Goal: Register for event/course

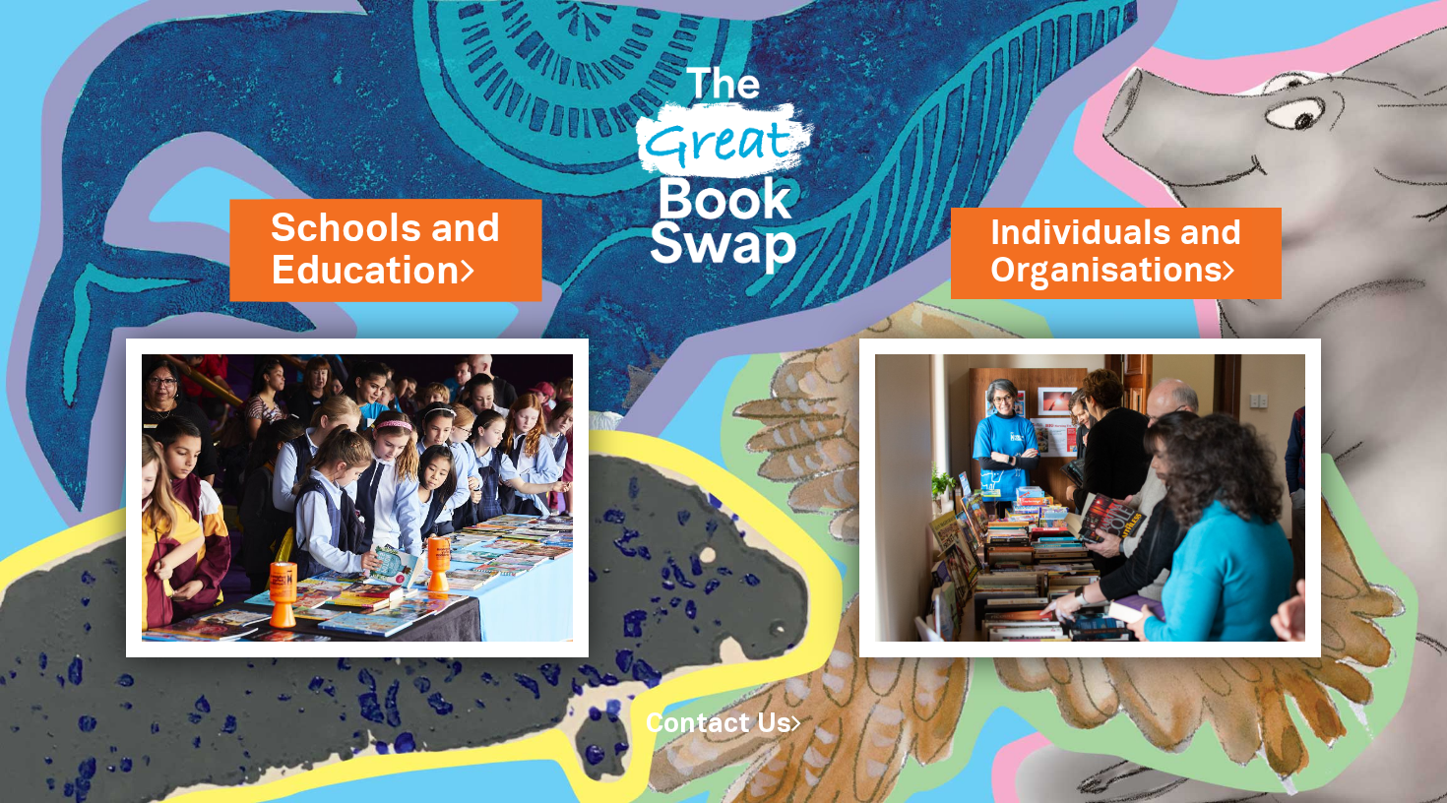
click at [446, 273] on link "Schools and Education" at bounding box center [385, 251] width 229 height 96
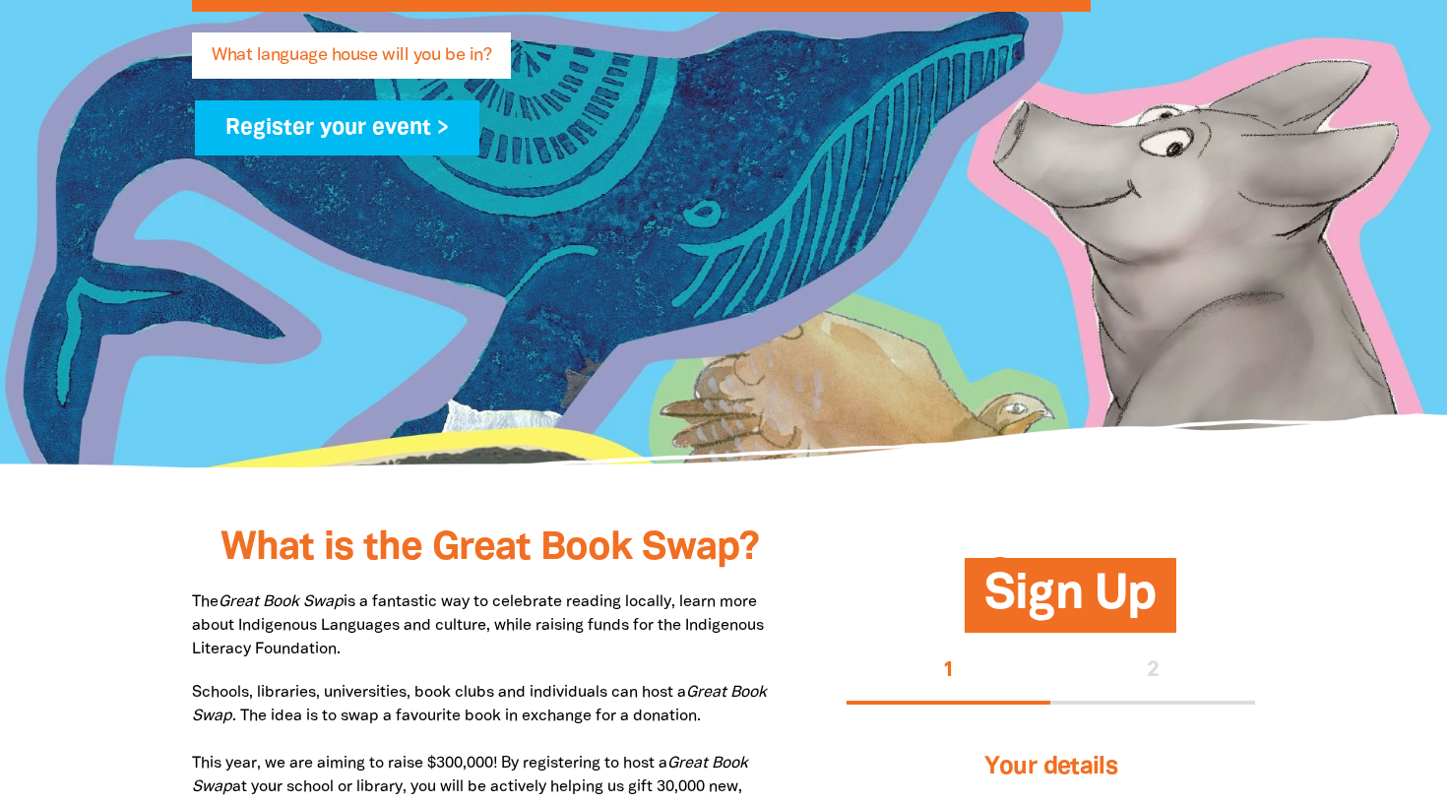
scroll to position [529, 0]
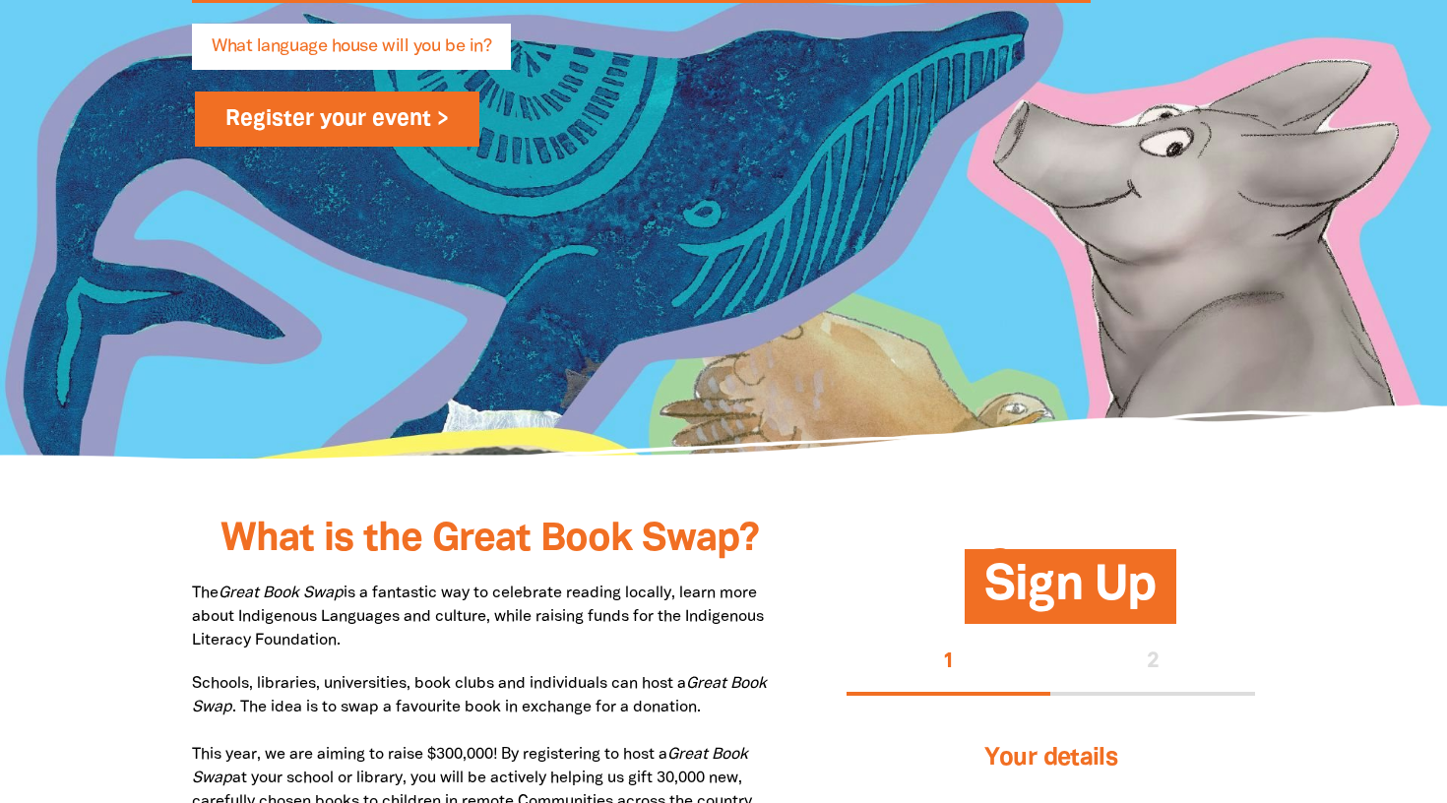
click at [346, 126] on link "Register your event >" at bounding box center [337, 119] width 285 height 55
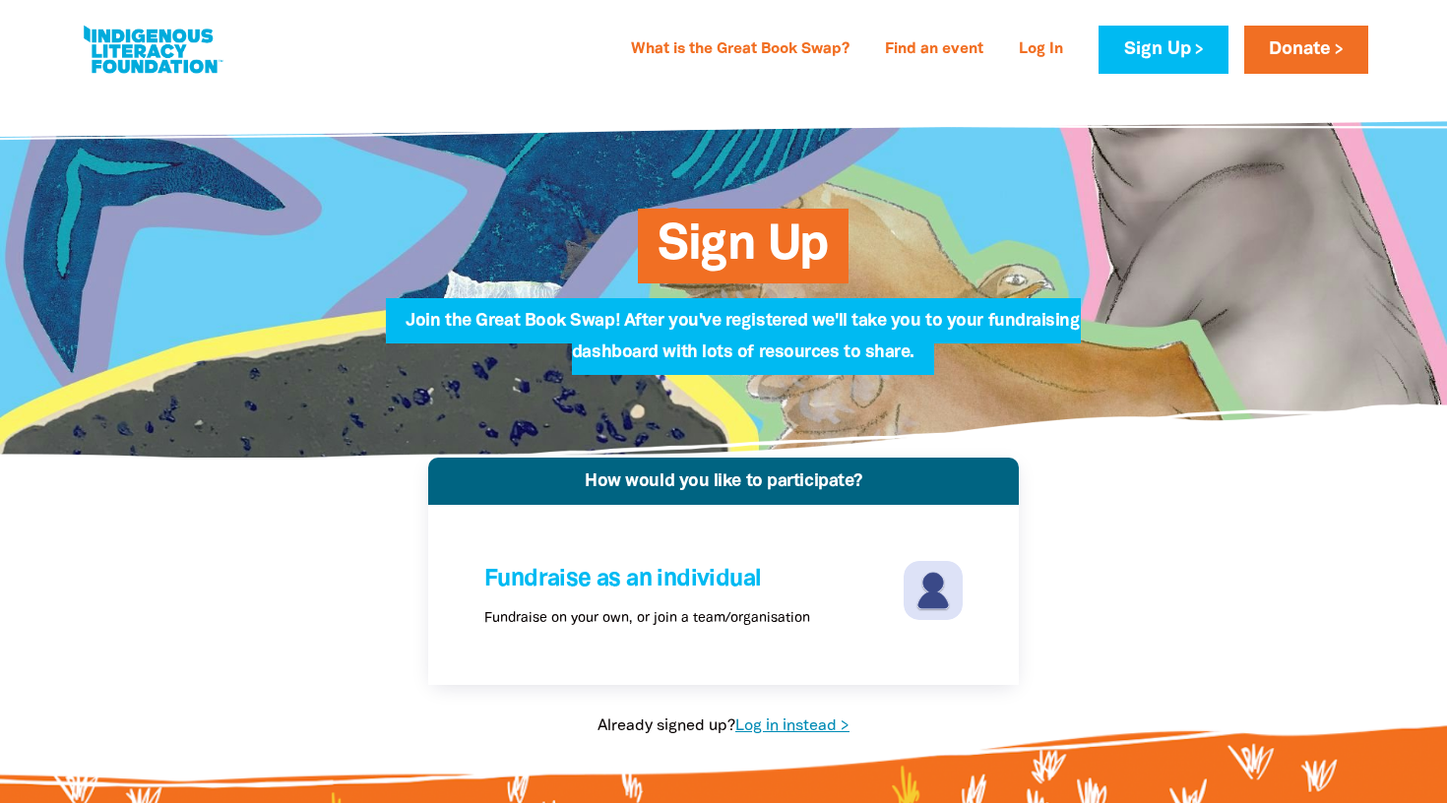
click at [817, 731] on link "Log in instead >" at bounding box center [793, 727] width 114 height 14
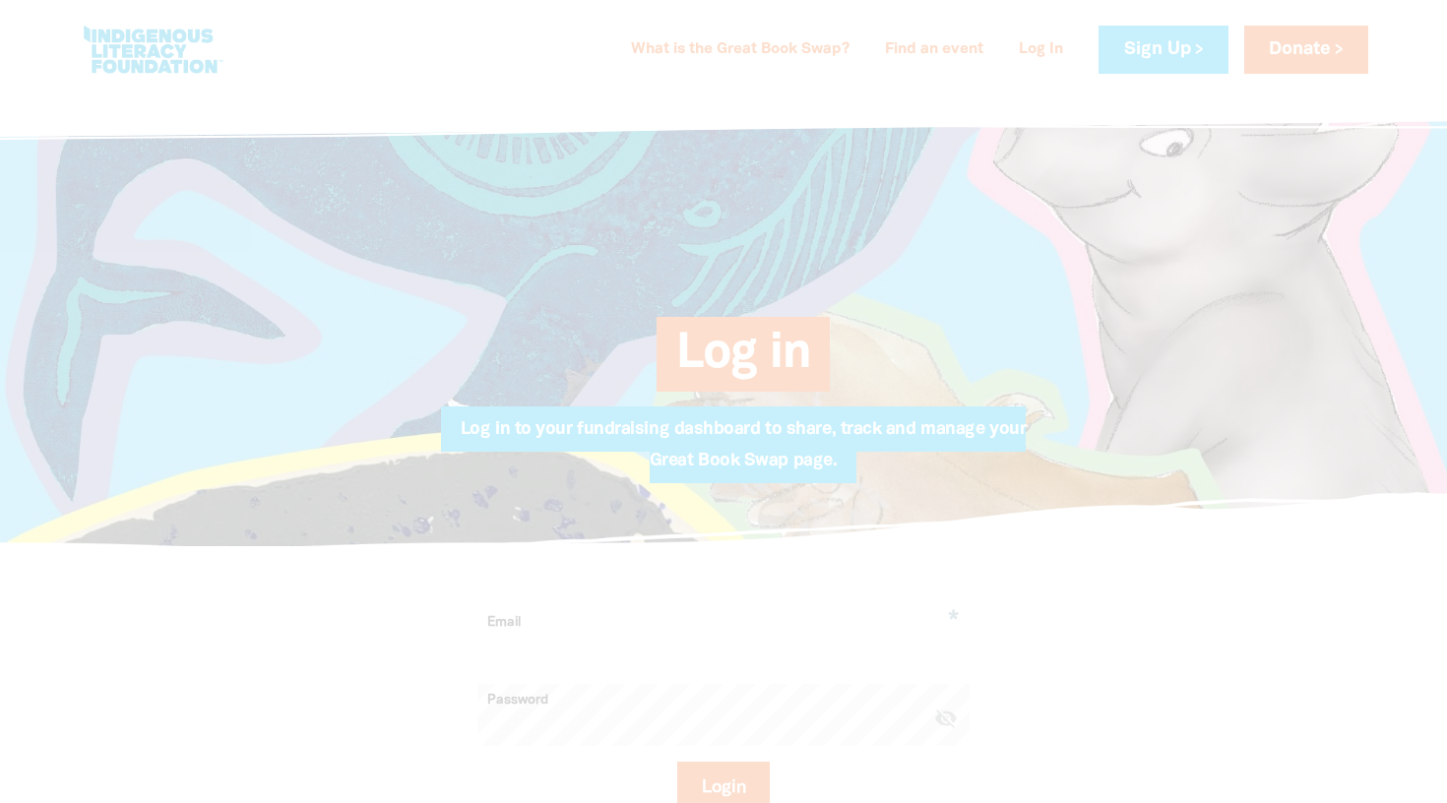
click at [632, 625] on input "Email" at bounding box center [724, 638] width 492 height 62
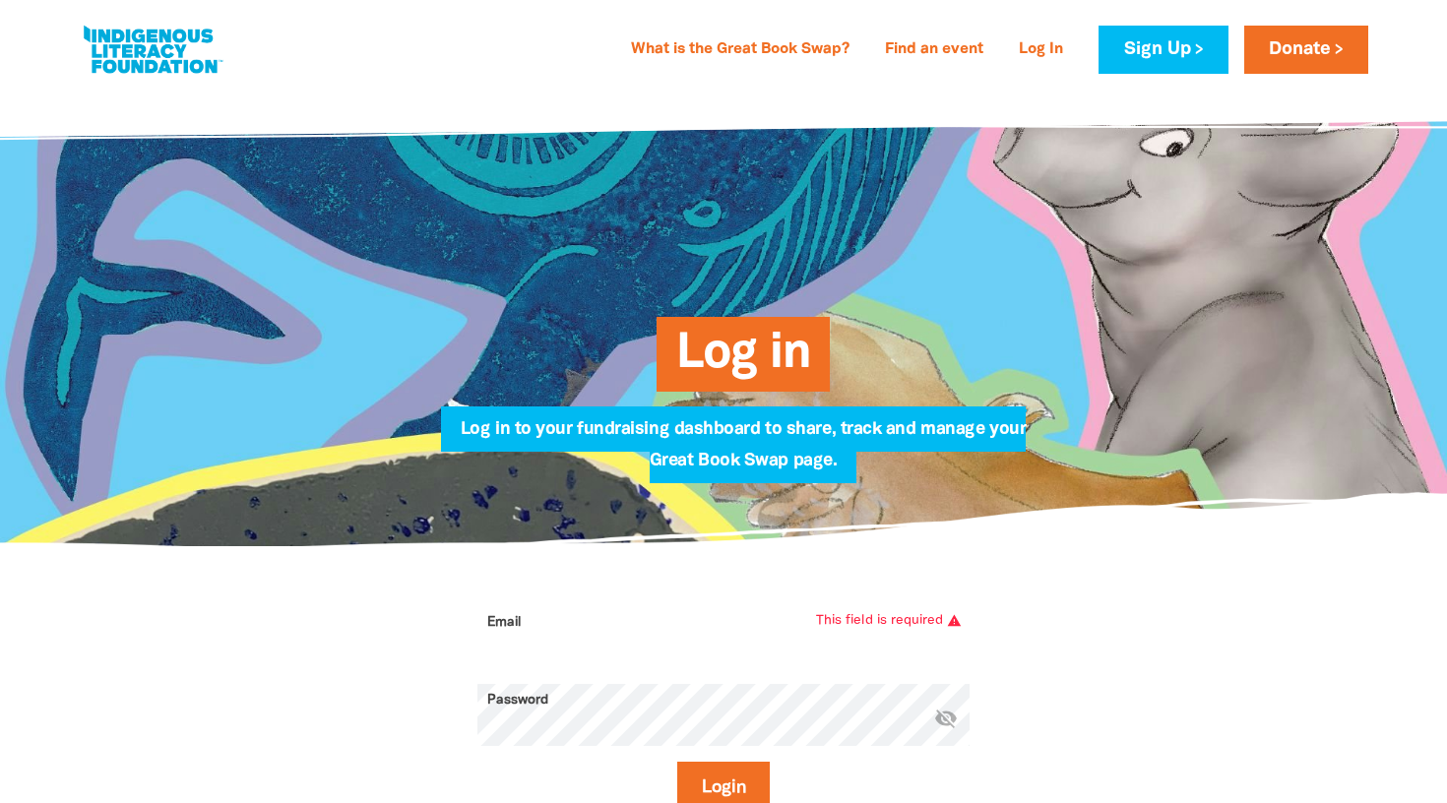
type input "[EMAIL_ADDRESS][DOMAIN_NAME]"
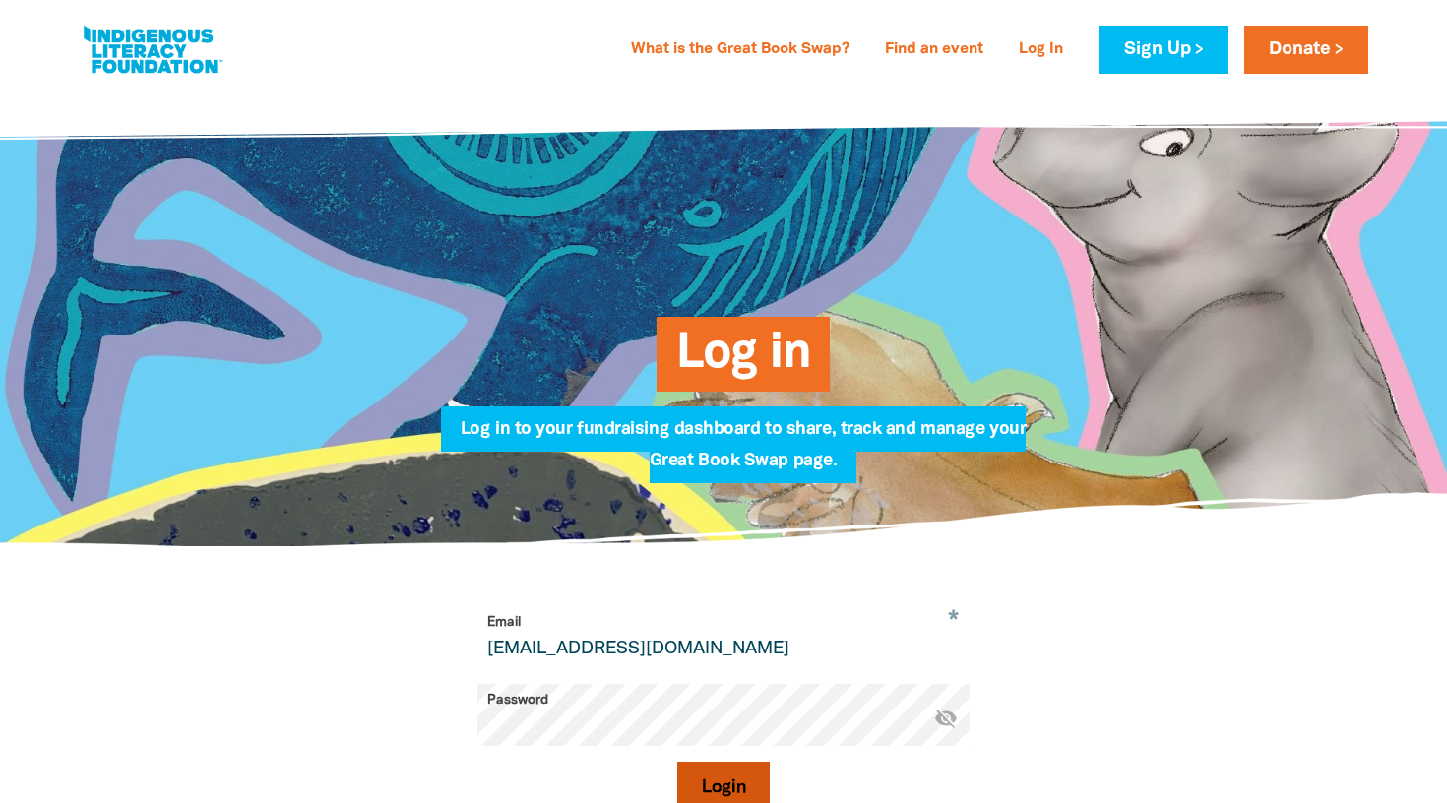
click at [726, 766] on button "Login" at bounding box center [724, 788] width 94 height 53
select select "primary-school"
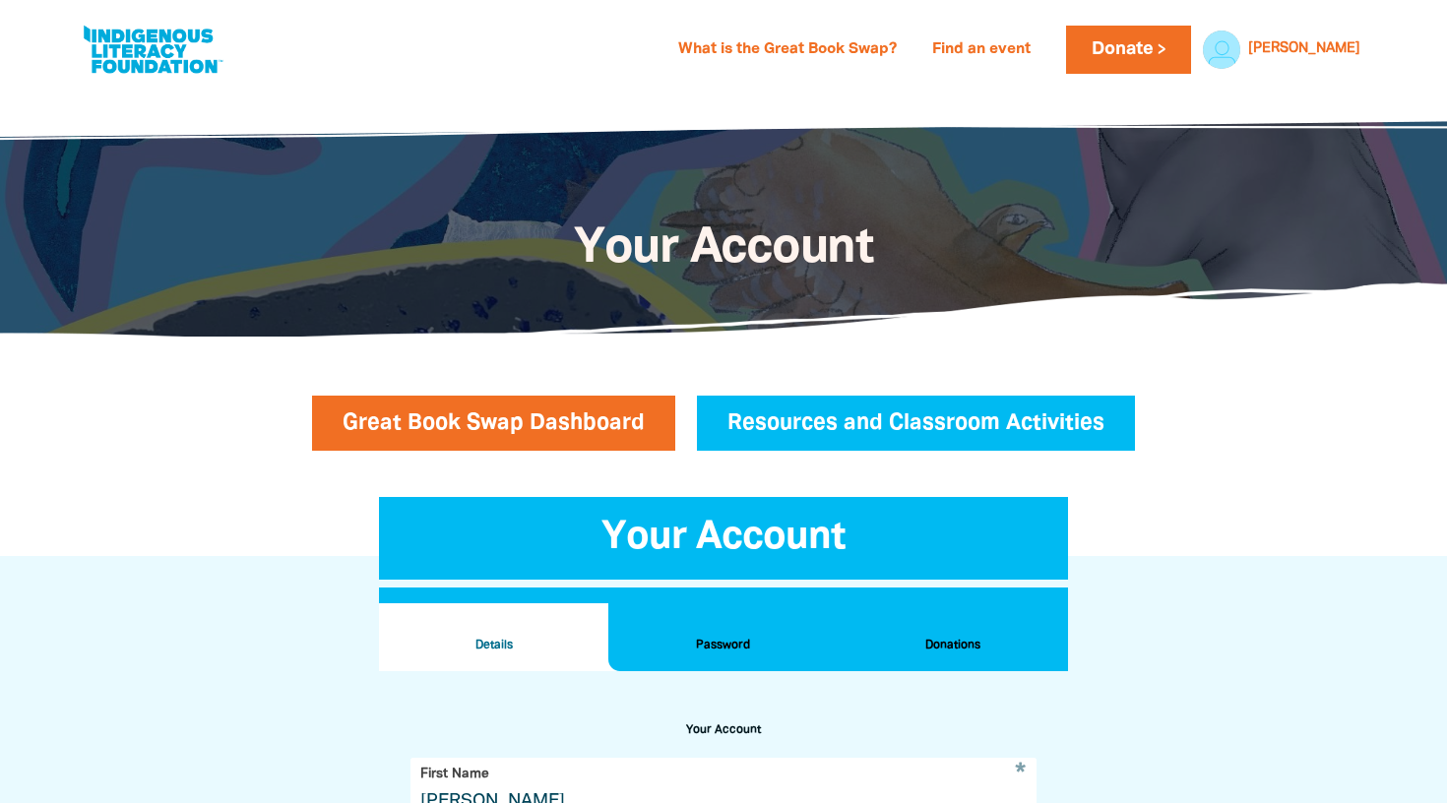
scroll to position [672, 0]
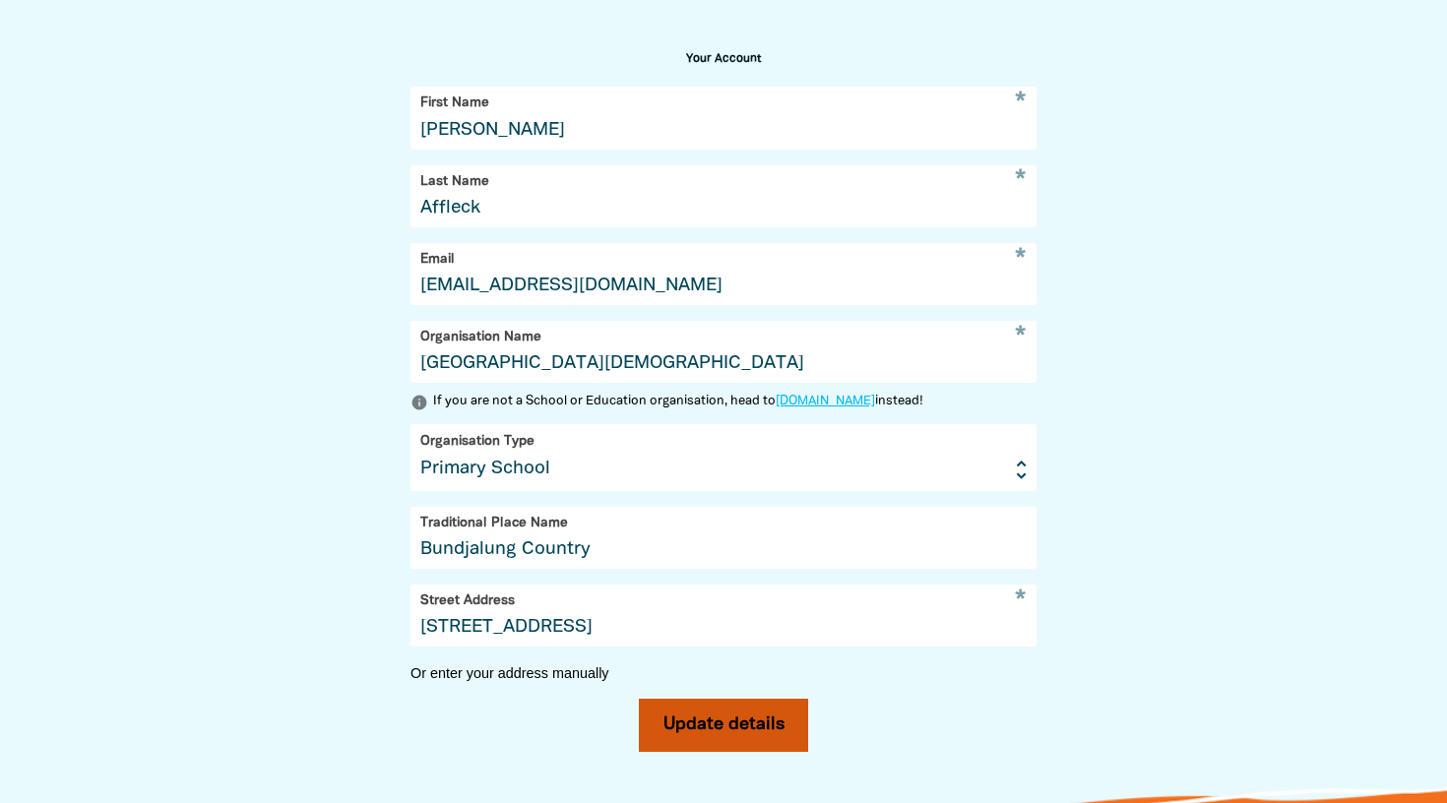
click at [748, 722] on button "Update details" at bounding box center [724, 725] width 170 height 53
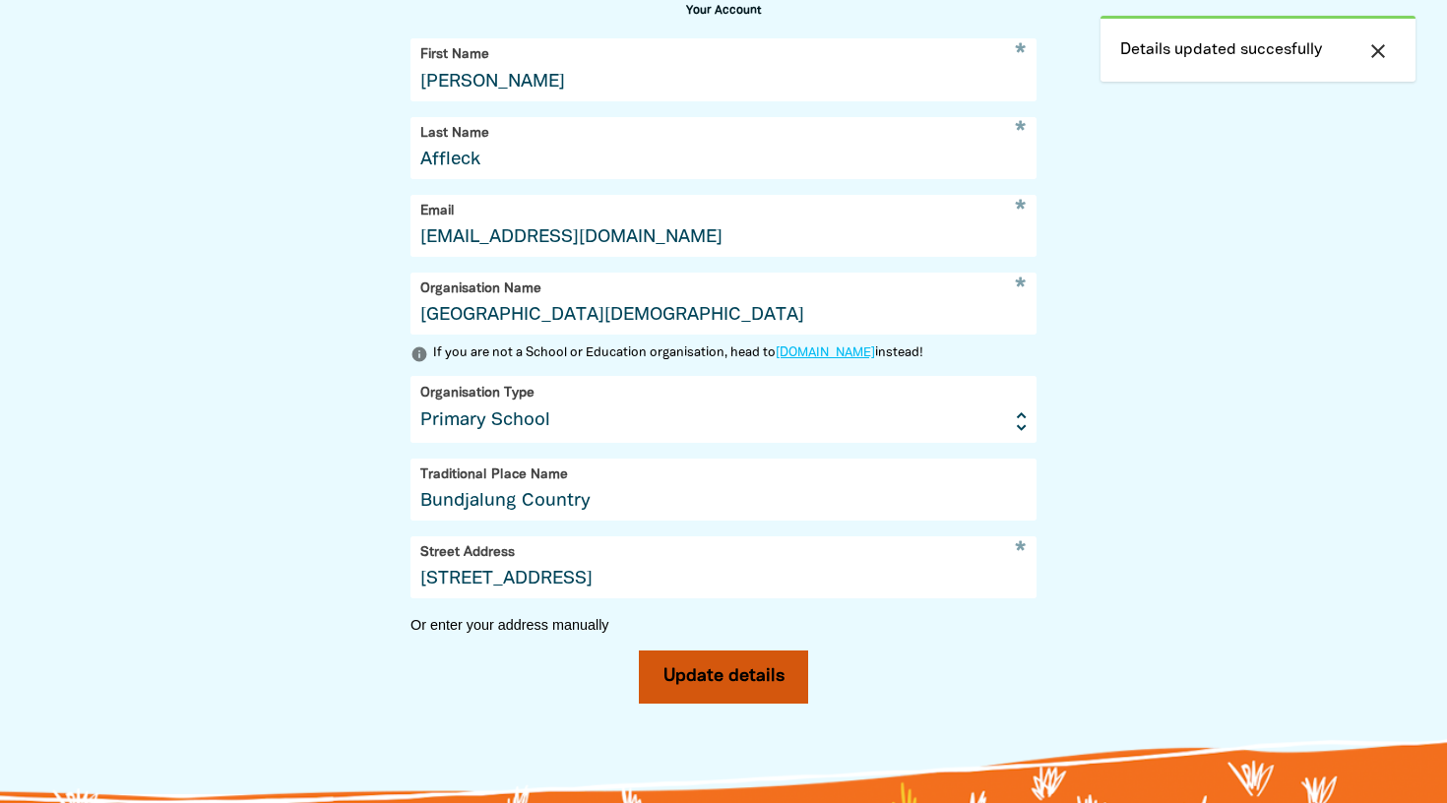
scroll to position [0, 0]
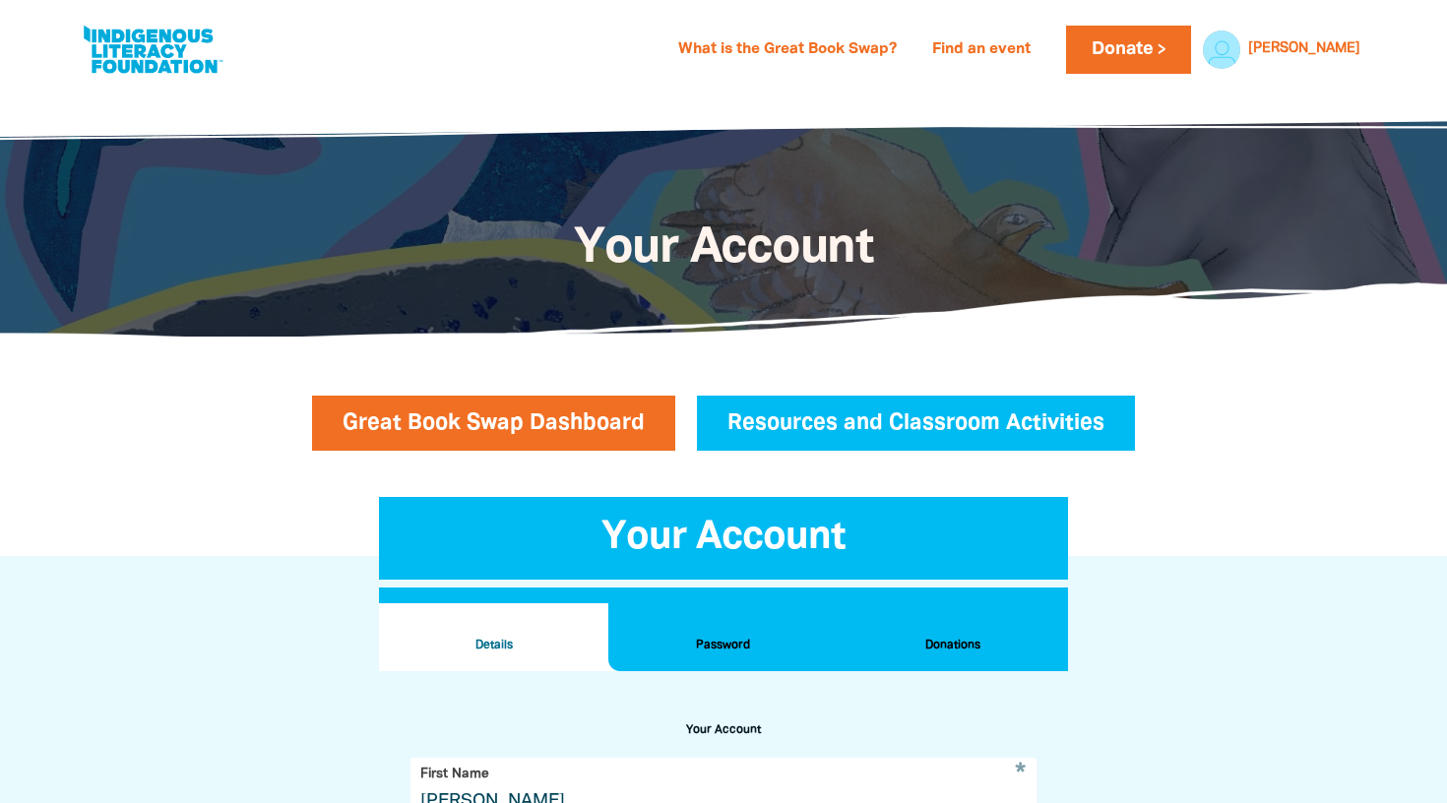
click at [1382, 48] on div "What is the Great Book Swap? Find an event Log In Sign Up Donate Krissy Krissy …" at bounding box center [723, 49] width 1329 height 99
click at [1190, 48] on link "Donate" at bounding box center [1128, 50] width 124 height 48
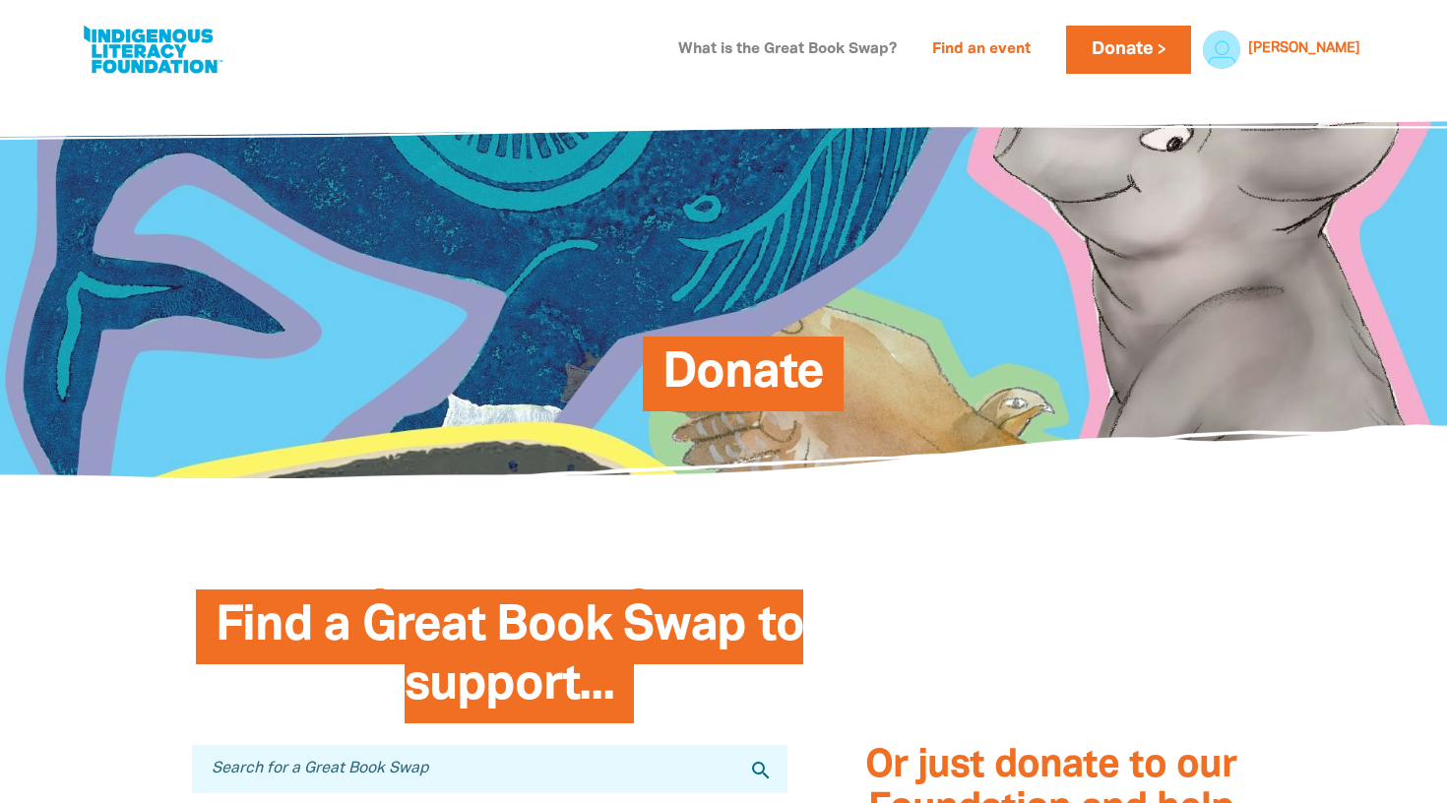
click at [903, 53] on link "What is the Great Book Swap?" at bounding box center [788, 50] width 242 height 32
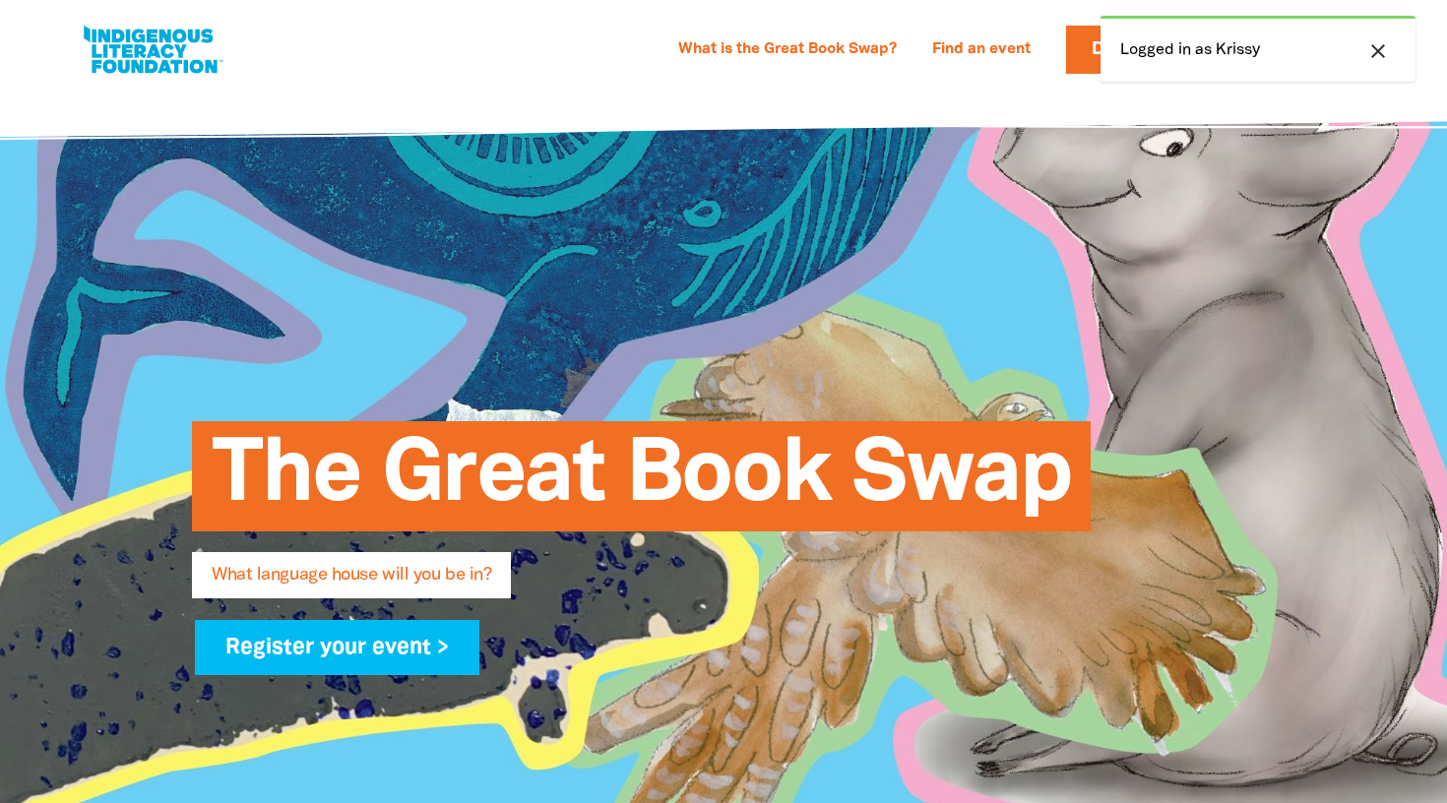
select select "primary-school"
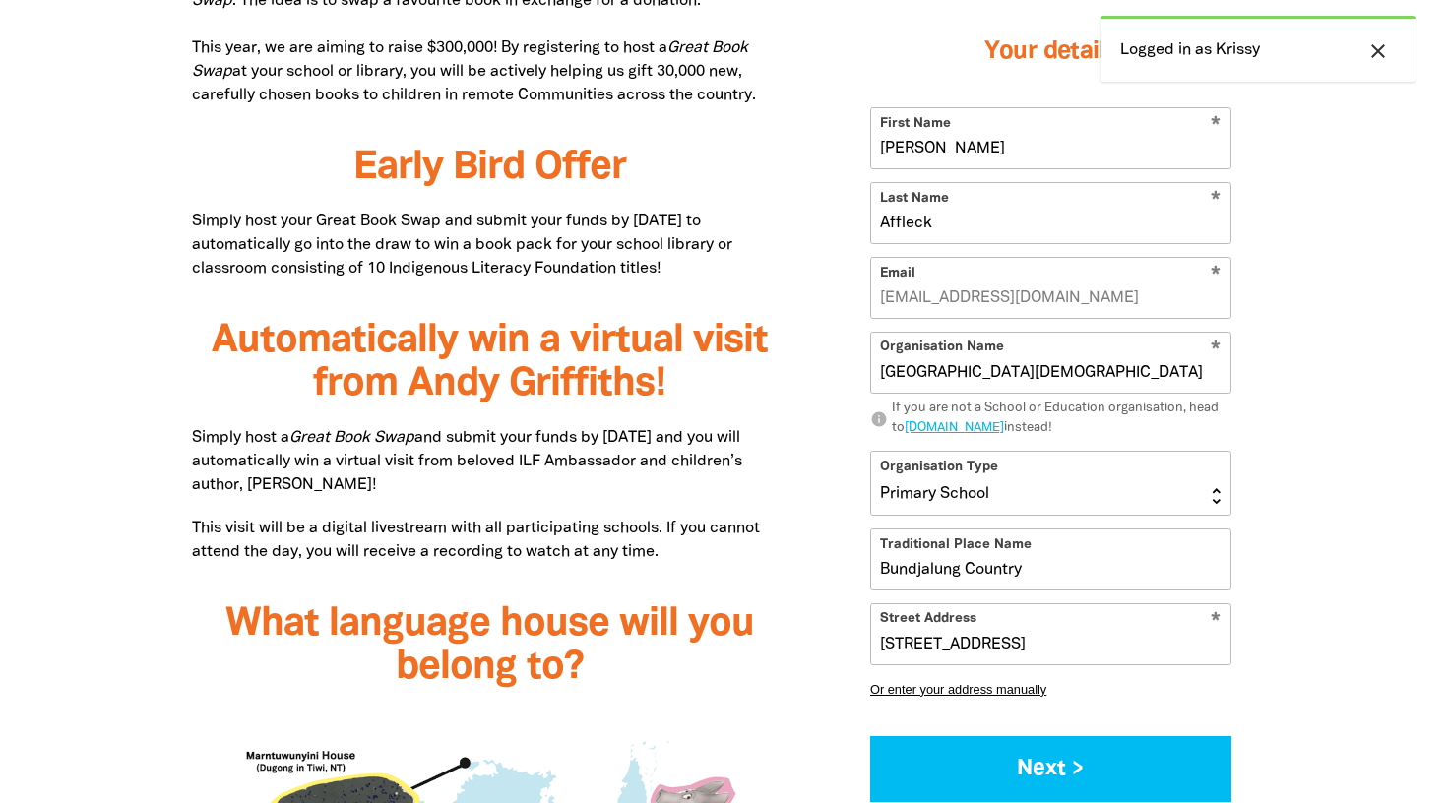
scroll to position [1563, 0]
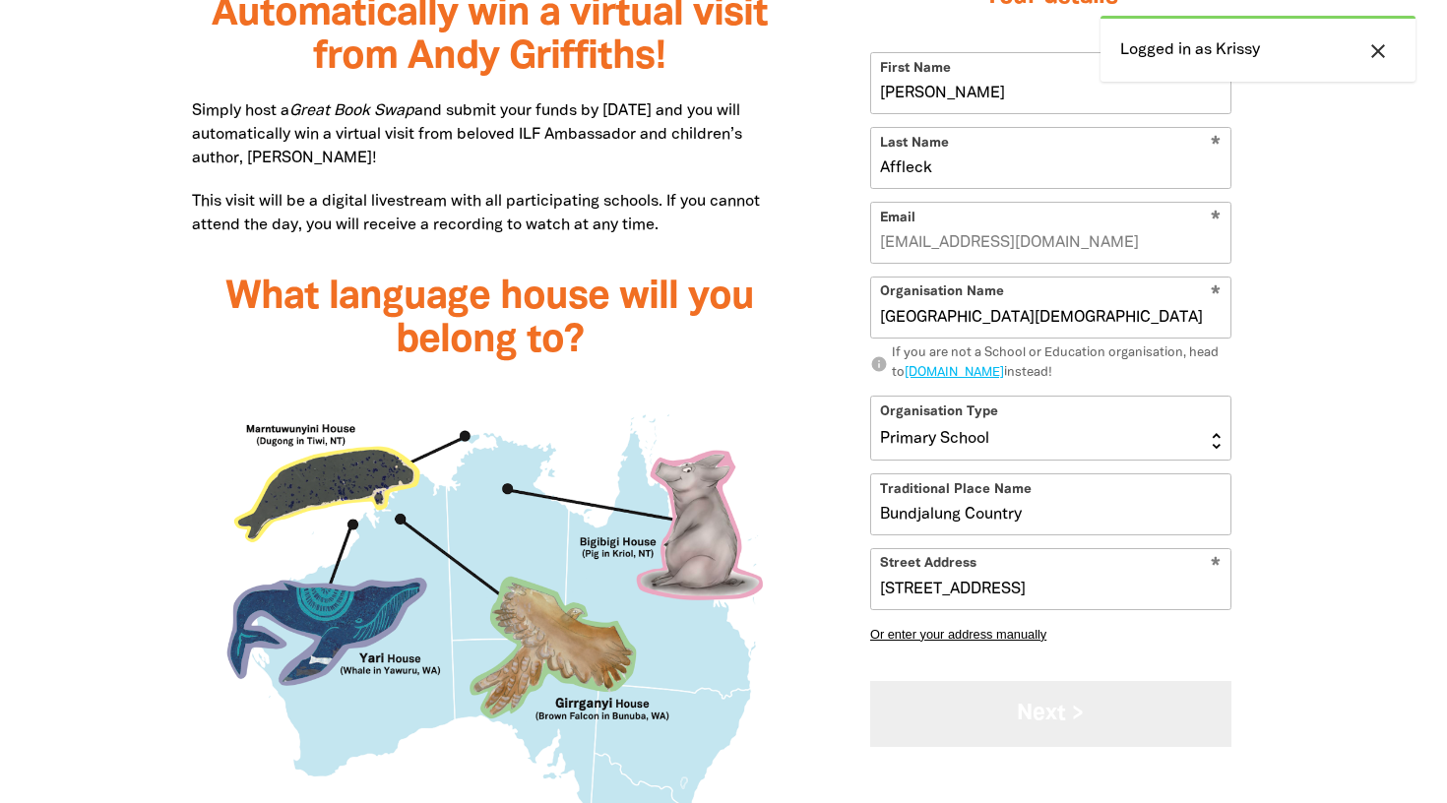
click at [1043, 732] on button "Next >" at bounding box center [1050, 714] width 361 height 66
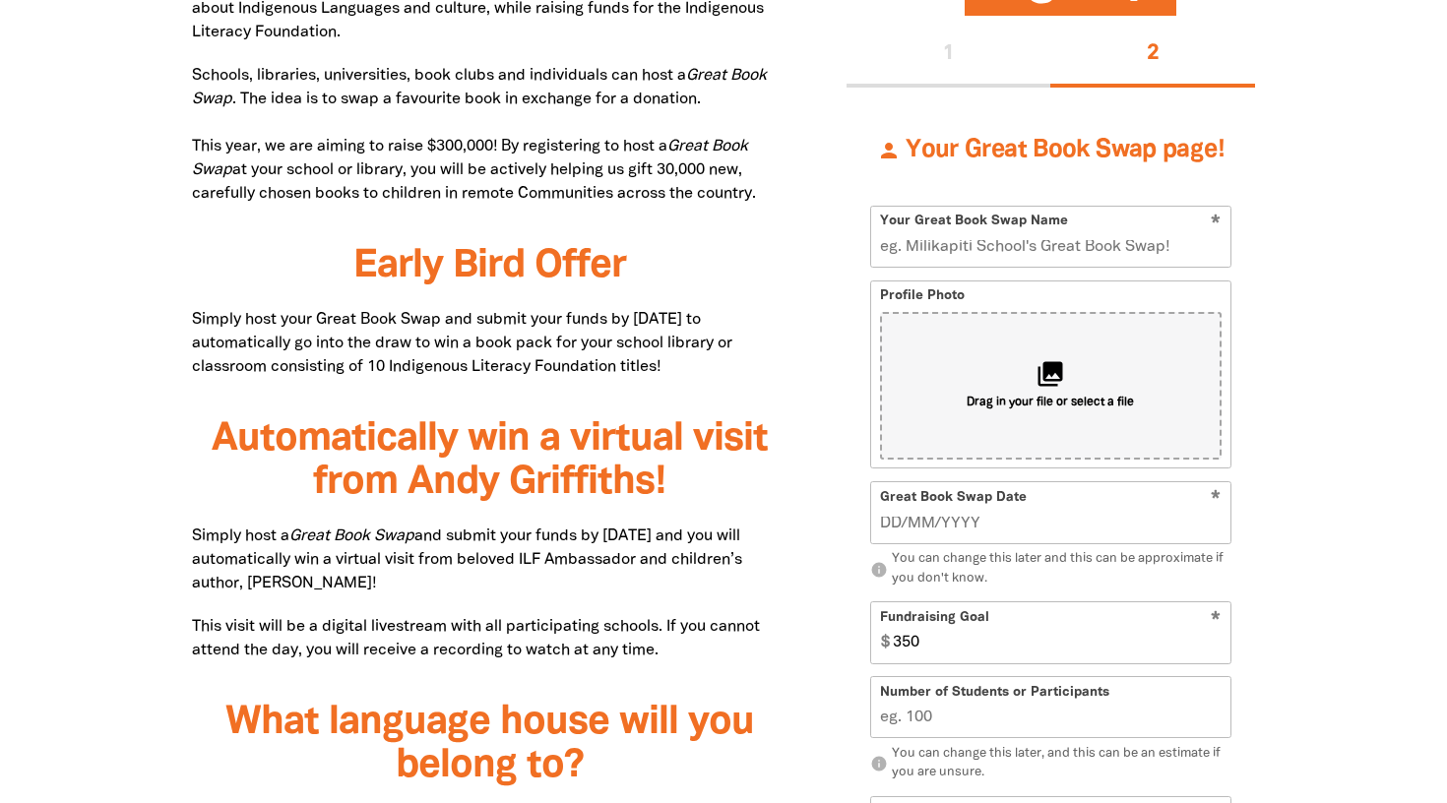
scroll to position [1137, 0]
click at [1016, 245] on input "Your Great Book Swap Name" at bounding box center [1050, 237] width 359 height 60
click at [1051, 249] on input "Lindisfarne Anglican Grammar Scheeol's Great Book Swap!" at bounding box center [1050, 237] width 359 height 60
click at [1063, 248] on input "Lindisfarne Anglican Grammar Scheeol's Great Book Swap!" at bounding box center [1050, 237] width 359 height 60
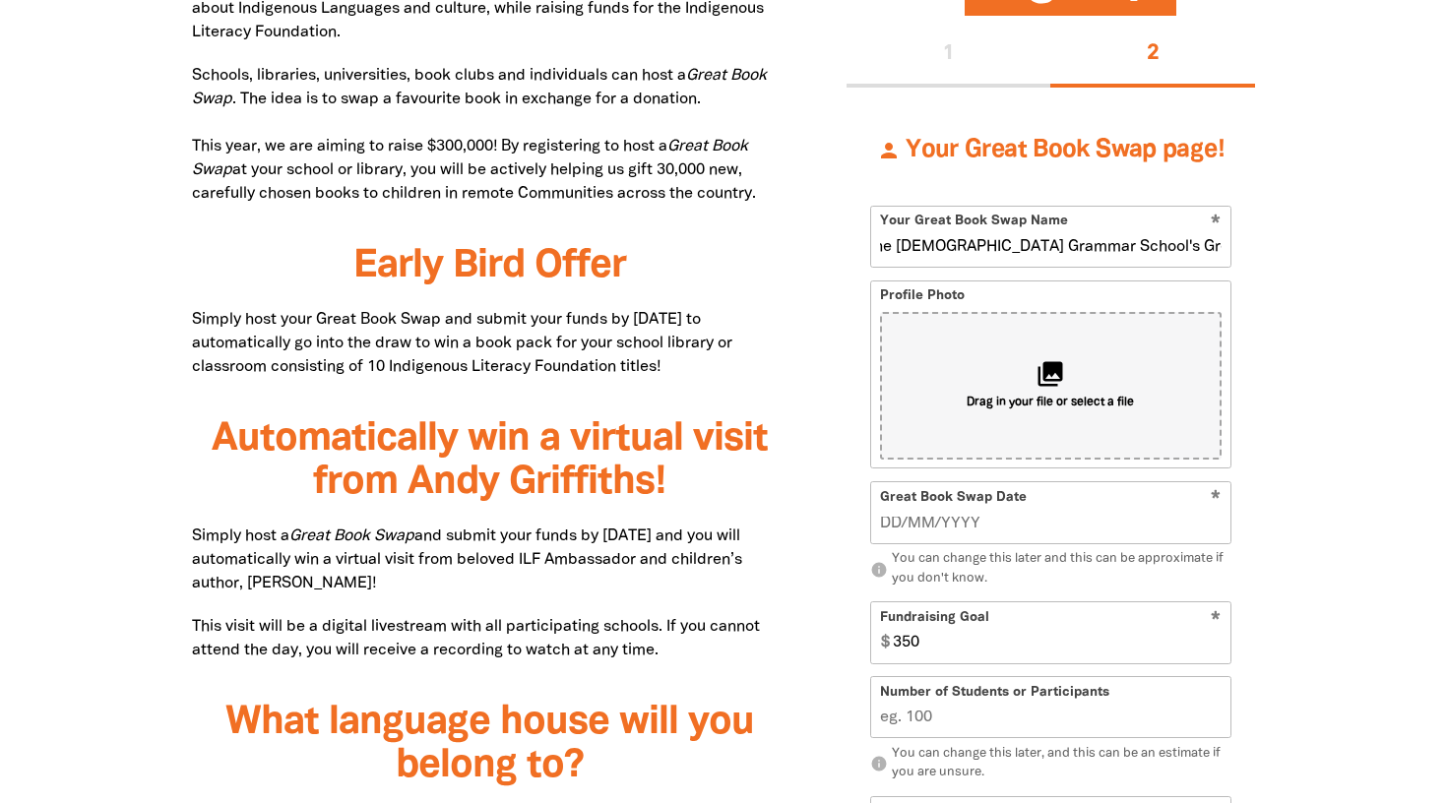
scroll to position [1234, 0]
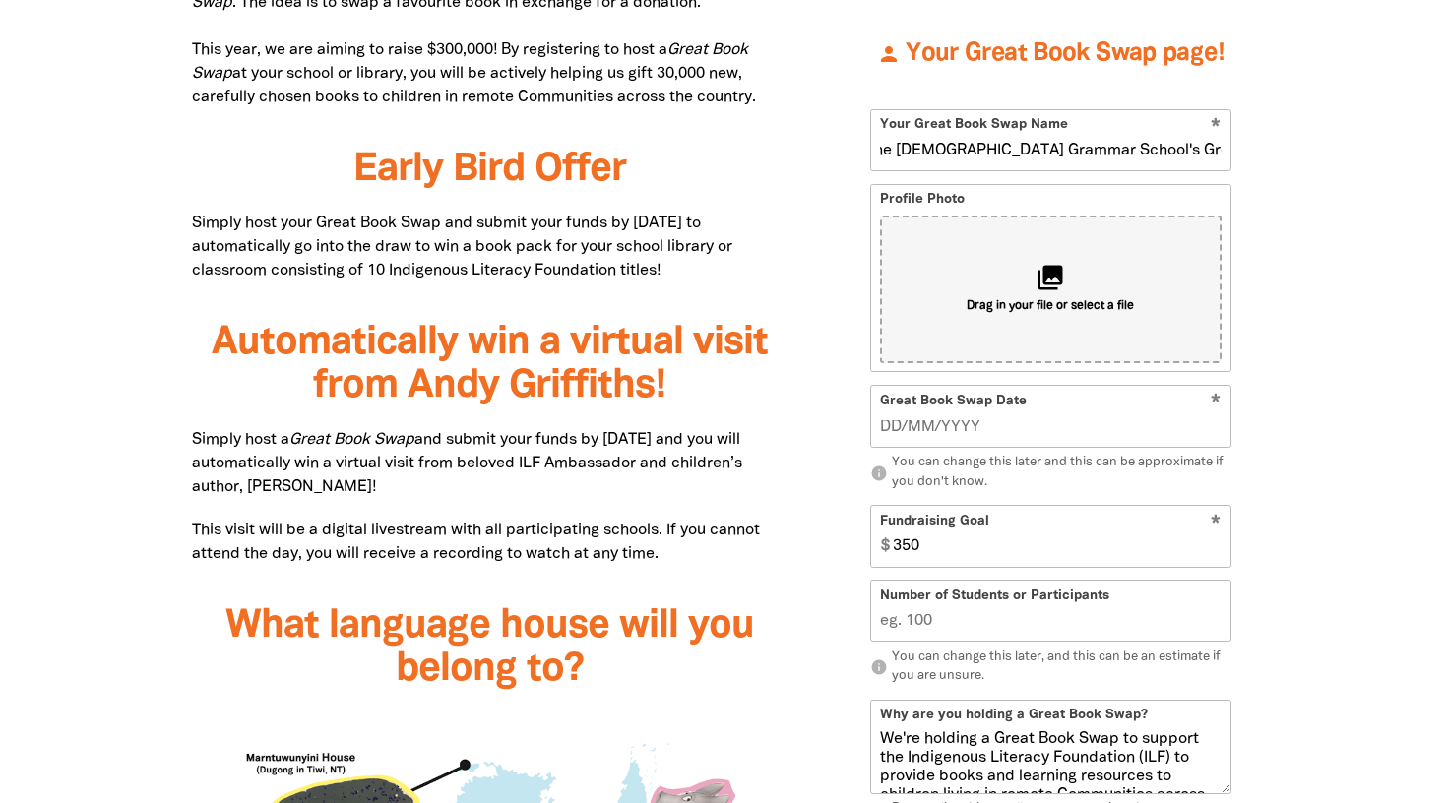
type input "Lindisfarne Anglican Grammar School's Great Book Swap!"
click at [891, 436] on input "__/__/____" at bounding box center [1051, 428] width 343 height 22
type input "21/08/2025"
click at [1153, 543] on input "350" at bounding box center [1058, 537] width 346 height 60
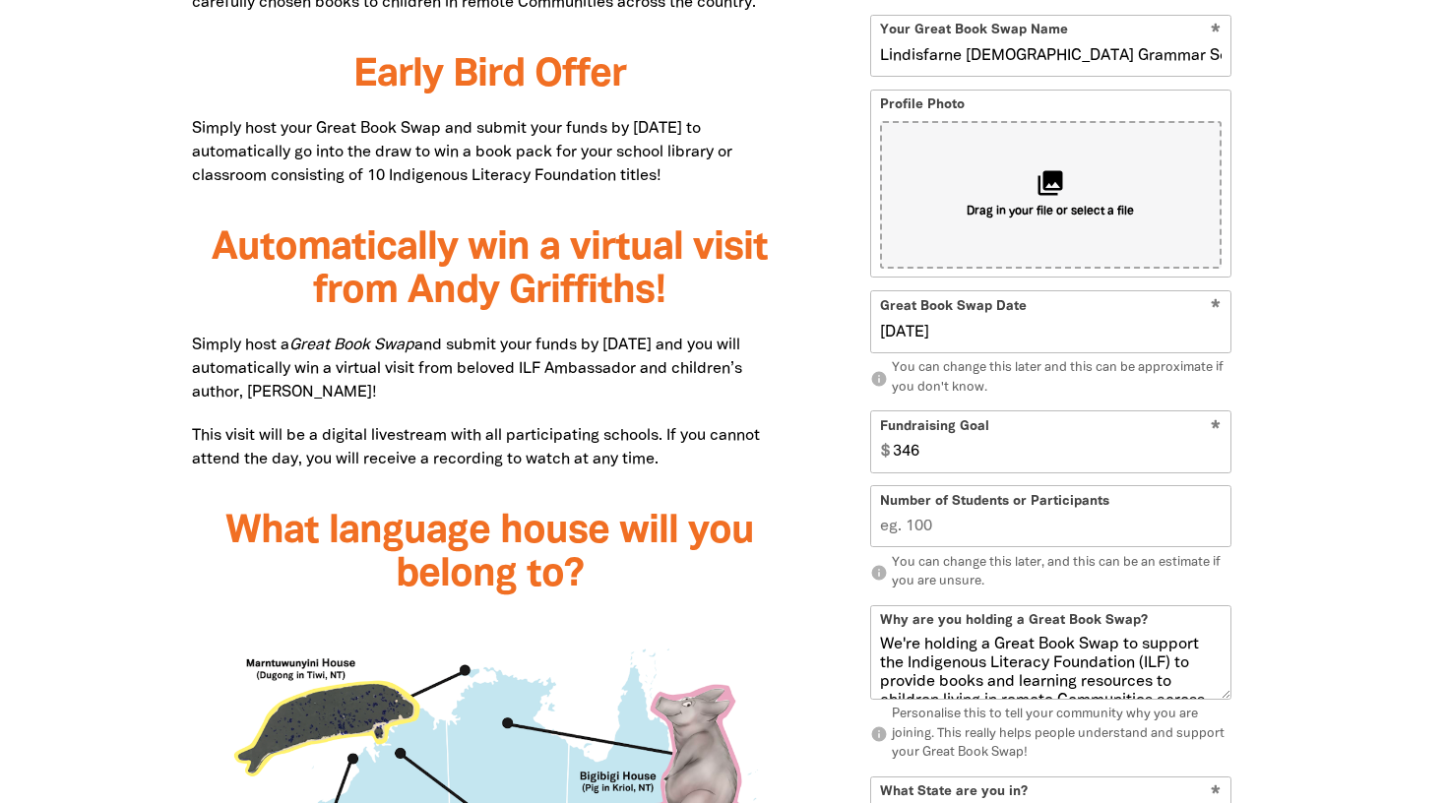
scroll to position [1348, 0]
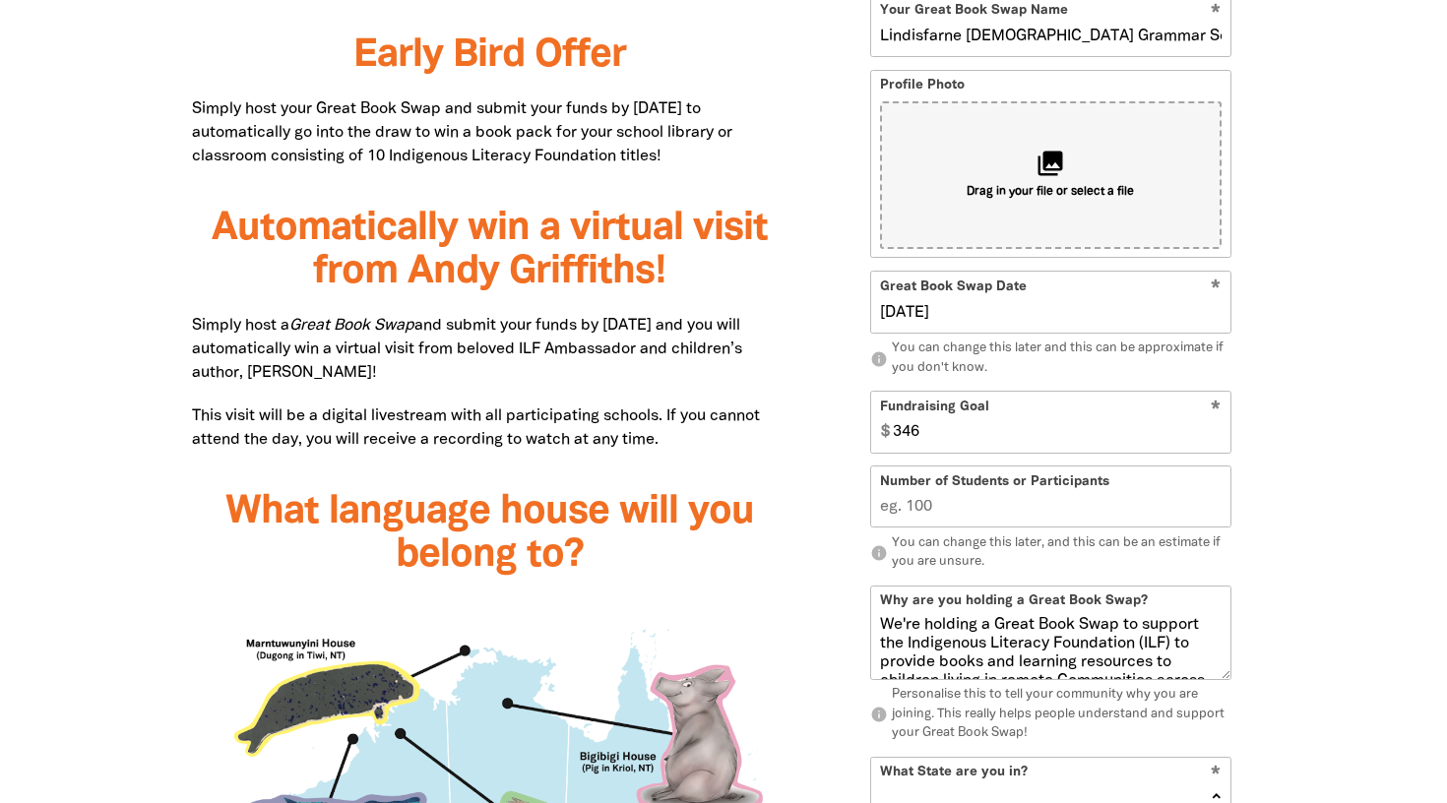
type input "346"
click at [1119, 523] on input "Number of Students or Participants" at bounding box center [1050, 498] width 359 height 60
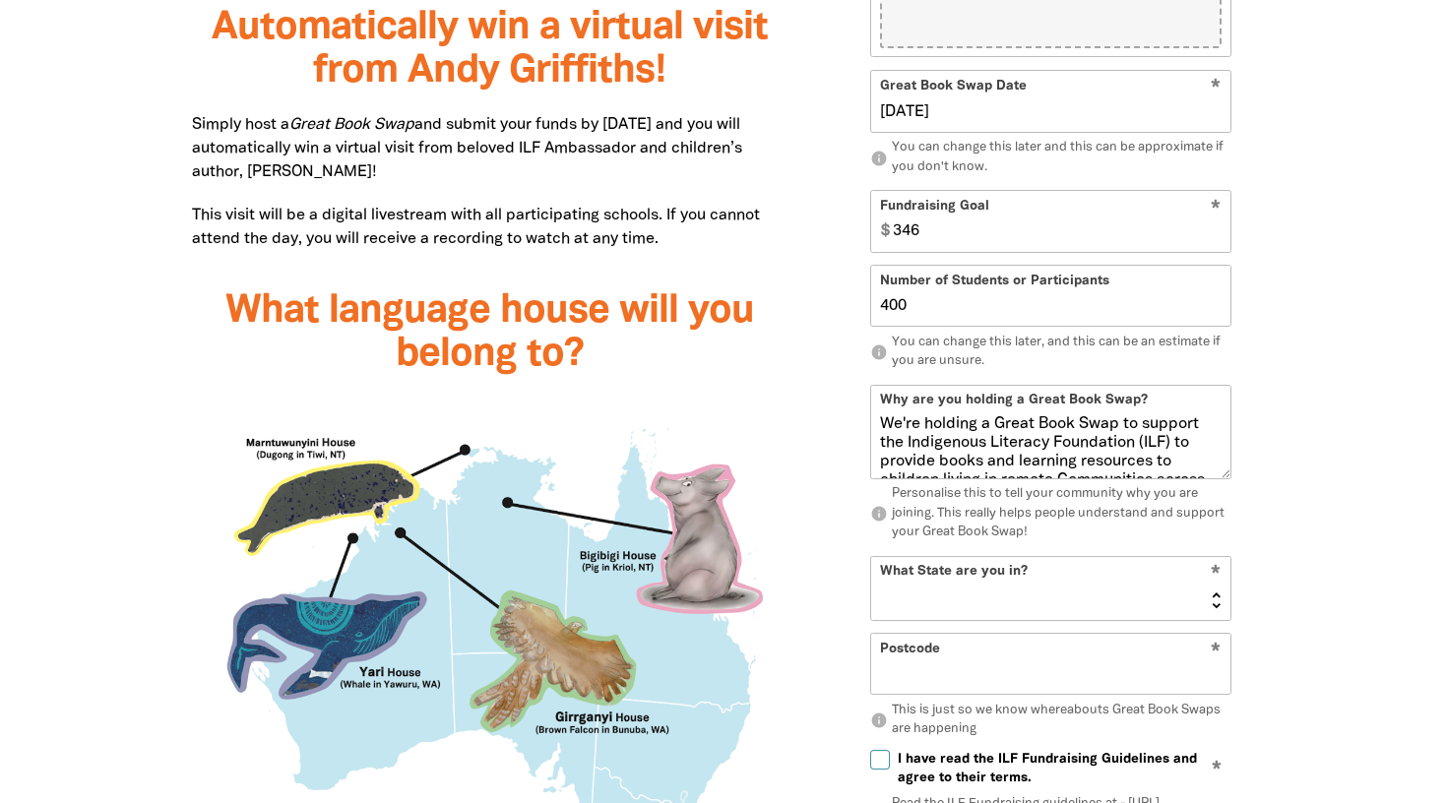
scroll to position [1578, 0]
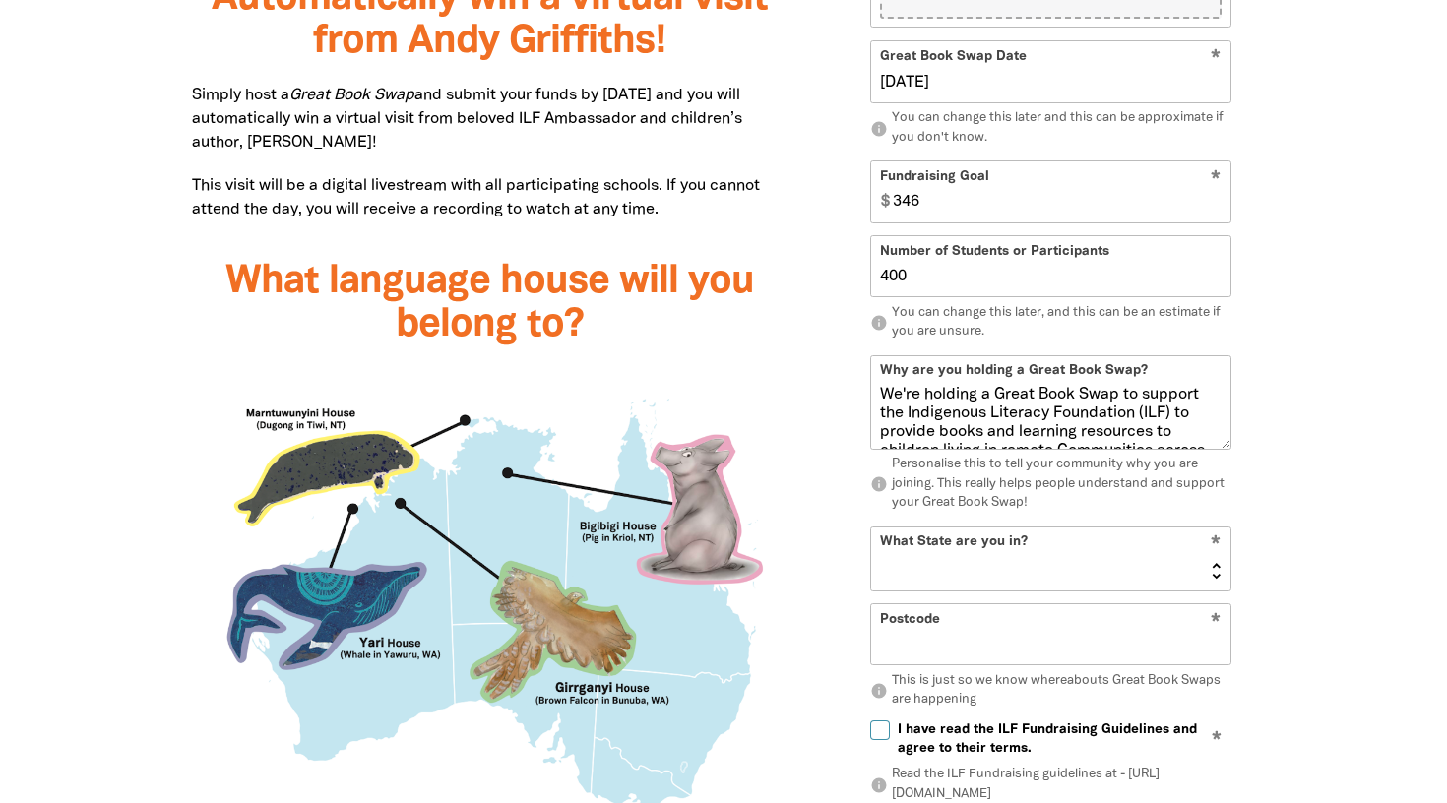
type input "400"
click at [1176, 566] on select "NSW VIC QLD NT WA SA TAS ACT" at bounding box center [1050, 559] width 359 height 63
select select "NSW"
click at [871, 528] on select "NSW VIC QLD NT WA SA TAS ACT" at bounding box center [1050, 559] width 359 height 63
click at [1146, 646] on input "Postcode" at bounding box center [1050, 636] width 359 height 60
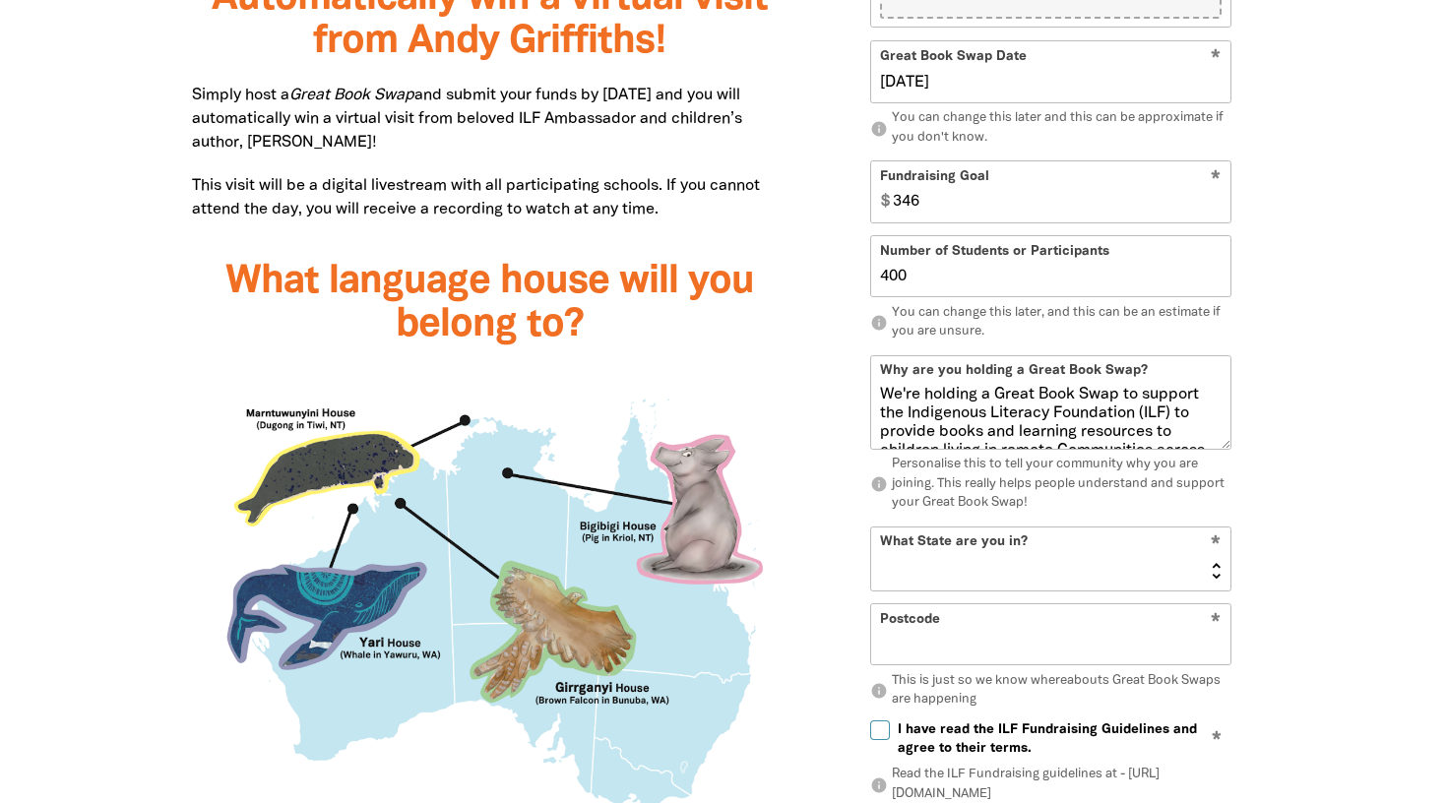
type input "2486"
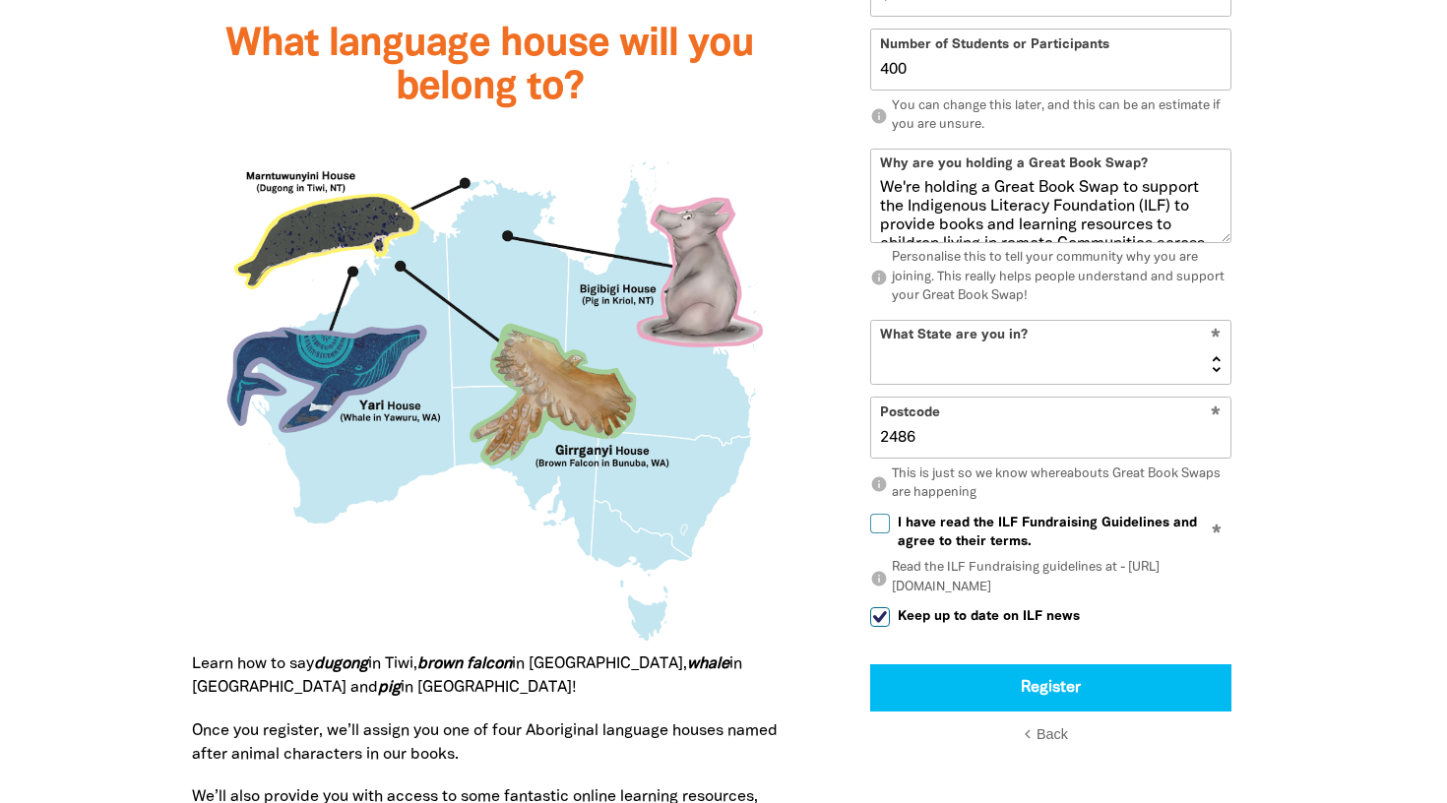
click at [881, 524] on input "I have read the ILF Fundraising Guidelines and agree to their terms." at bounding box center [880, 524] width 20 height 20
checkbox input "true"
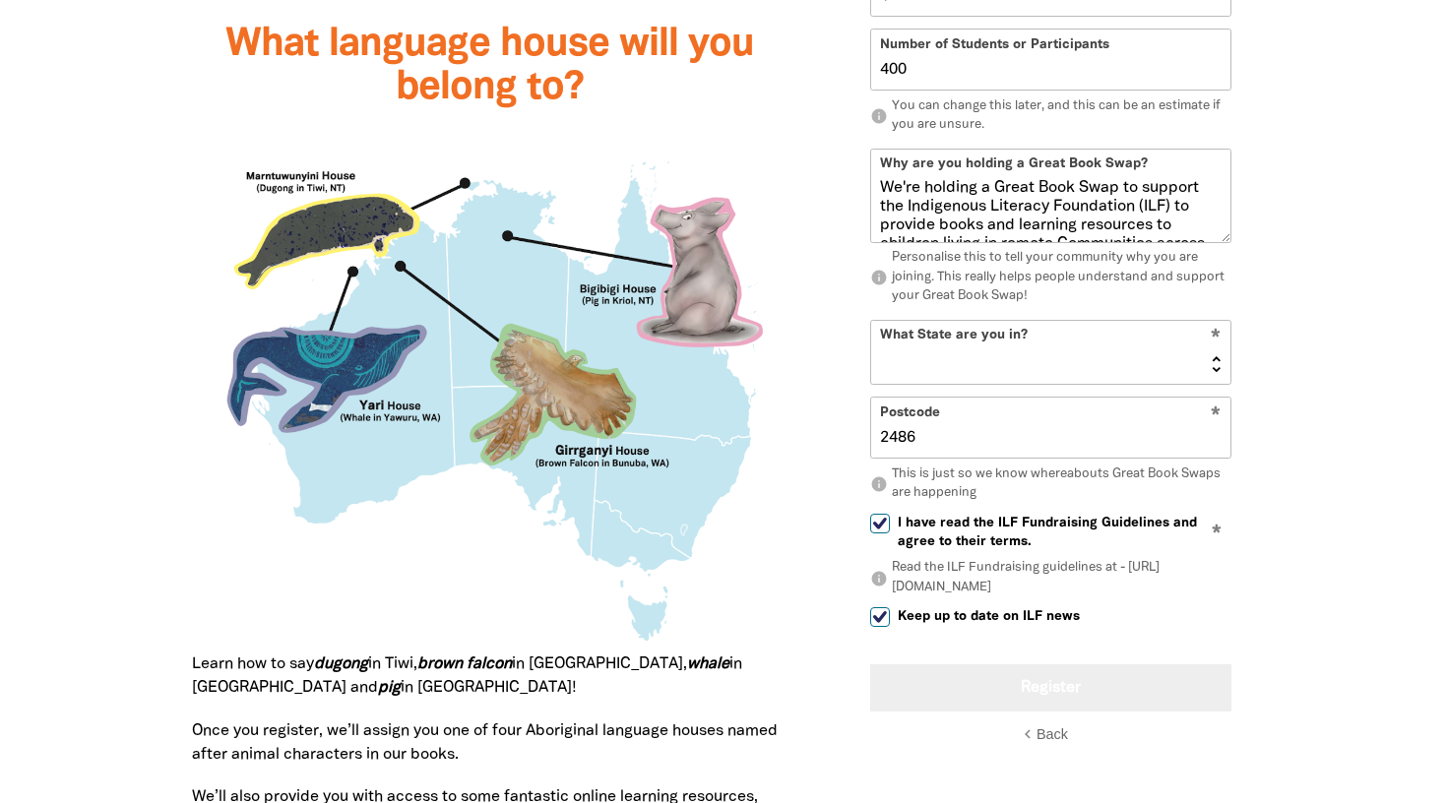
click at [1073, 688] on button "Register" at bounding box center [1050, 688] width 361 height 47
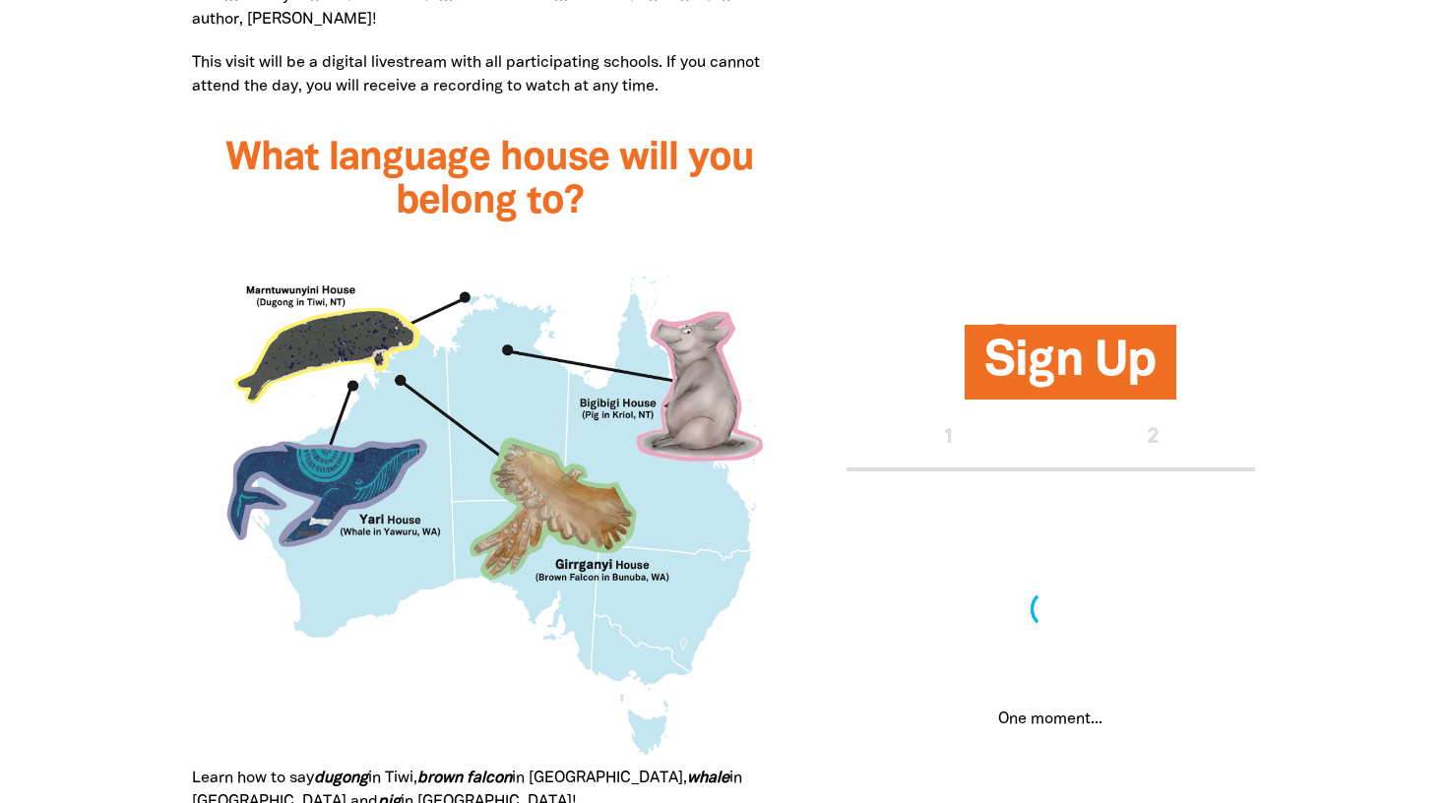
select select "NSW"
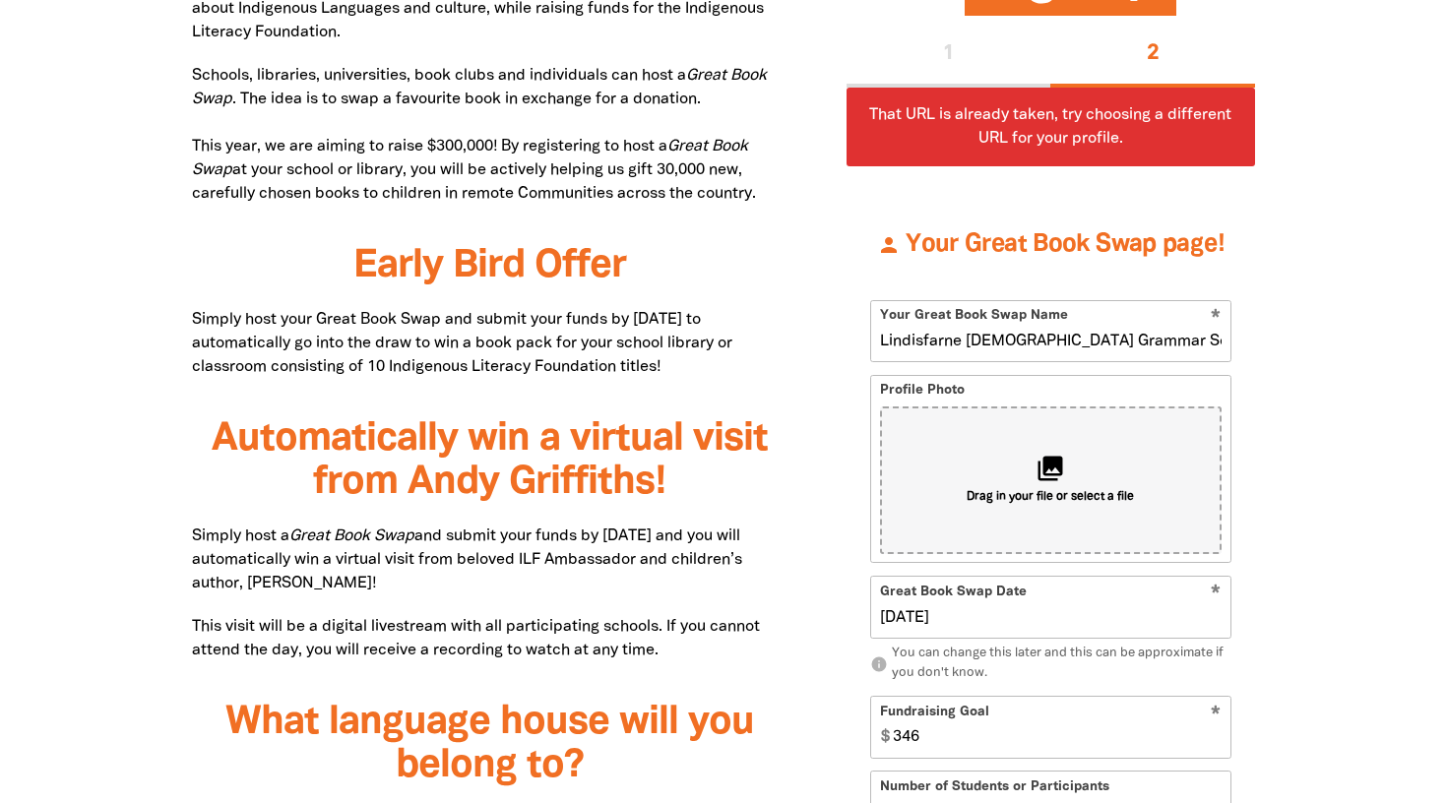
scroll to position [1472, 0]
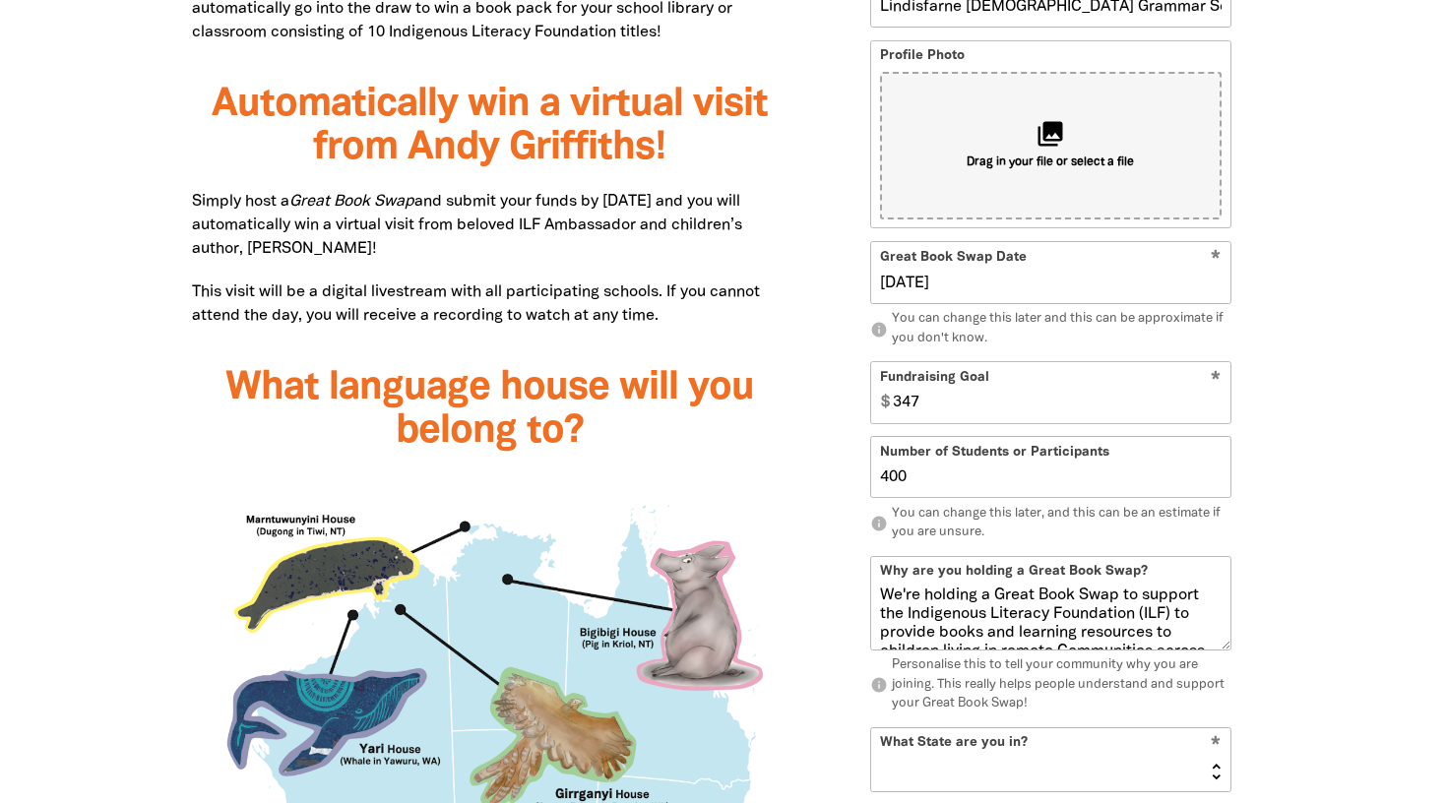
click at [1213, 398] on input "347" at bounding box center [1058, 393] width 346 height 60
click at [1213, 398] on input "348" at bounding box center [1058, 393] width 346 height 60
click at [1213, 398] on input "349" at bounding box center [1058, 393] width 346 height 60
type input "350"
click at [1213, 398] on input "350" at bounding box center [1058, 393] width 346 height 60
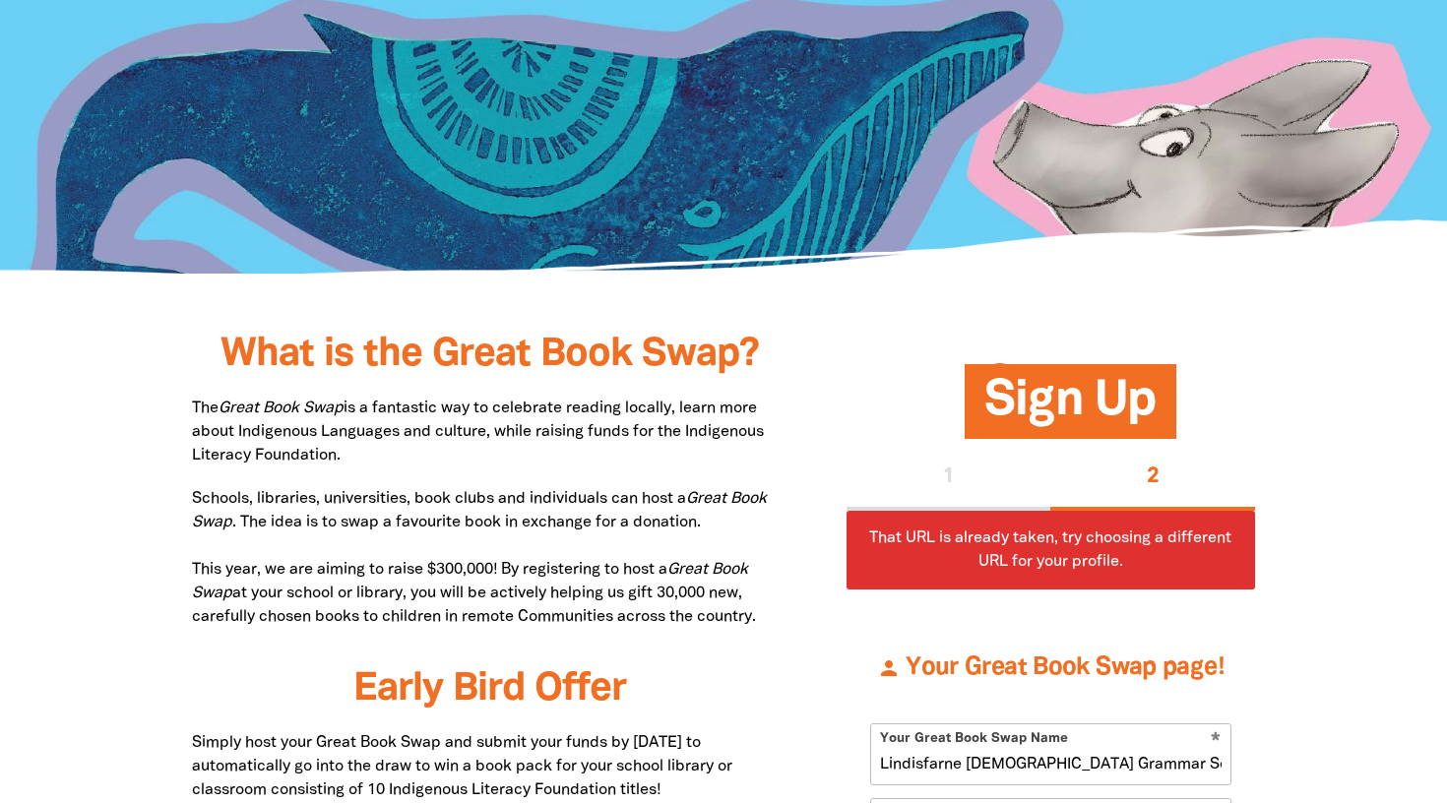
scroll to position [1101, 0]
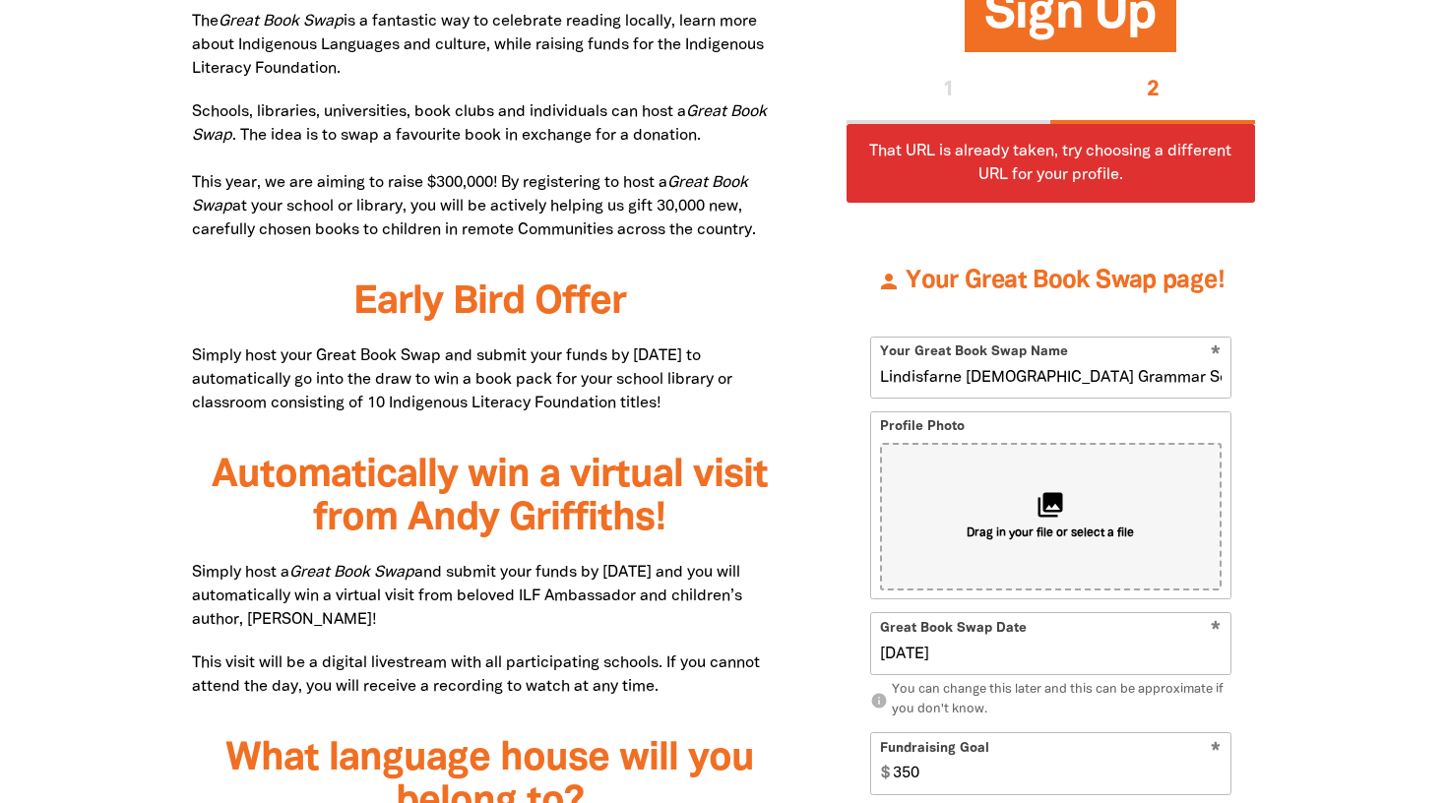
click at [1172, 376] on input "Lindisfarne Anglican Grammar School's Great Book Swap!" at bounding box center [1050, 368] width 359 height 60
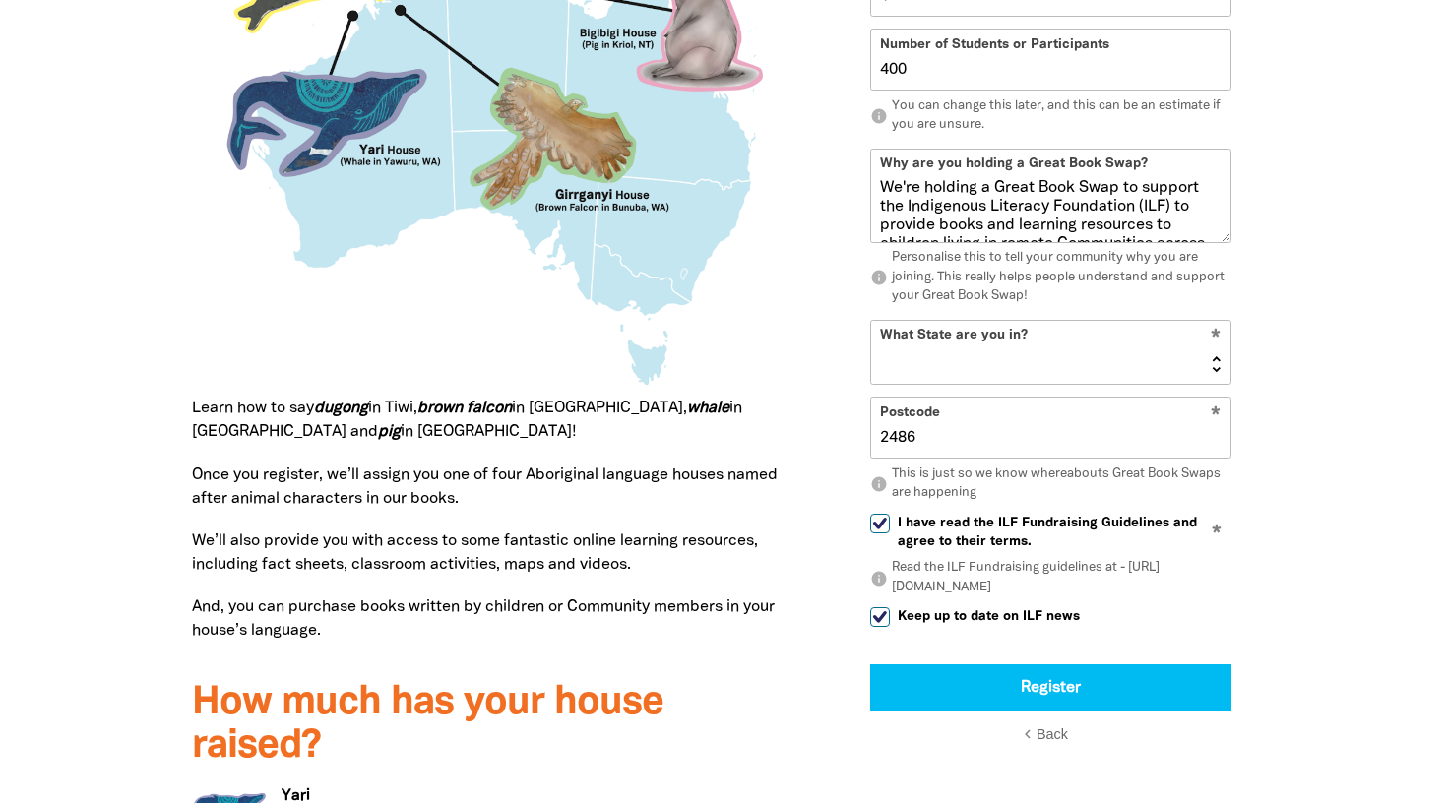
scroll to position [2153, 0]
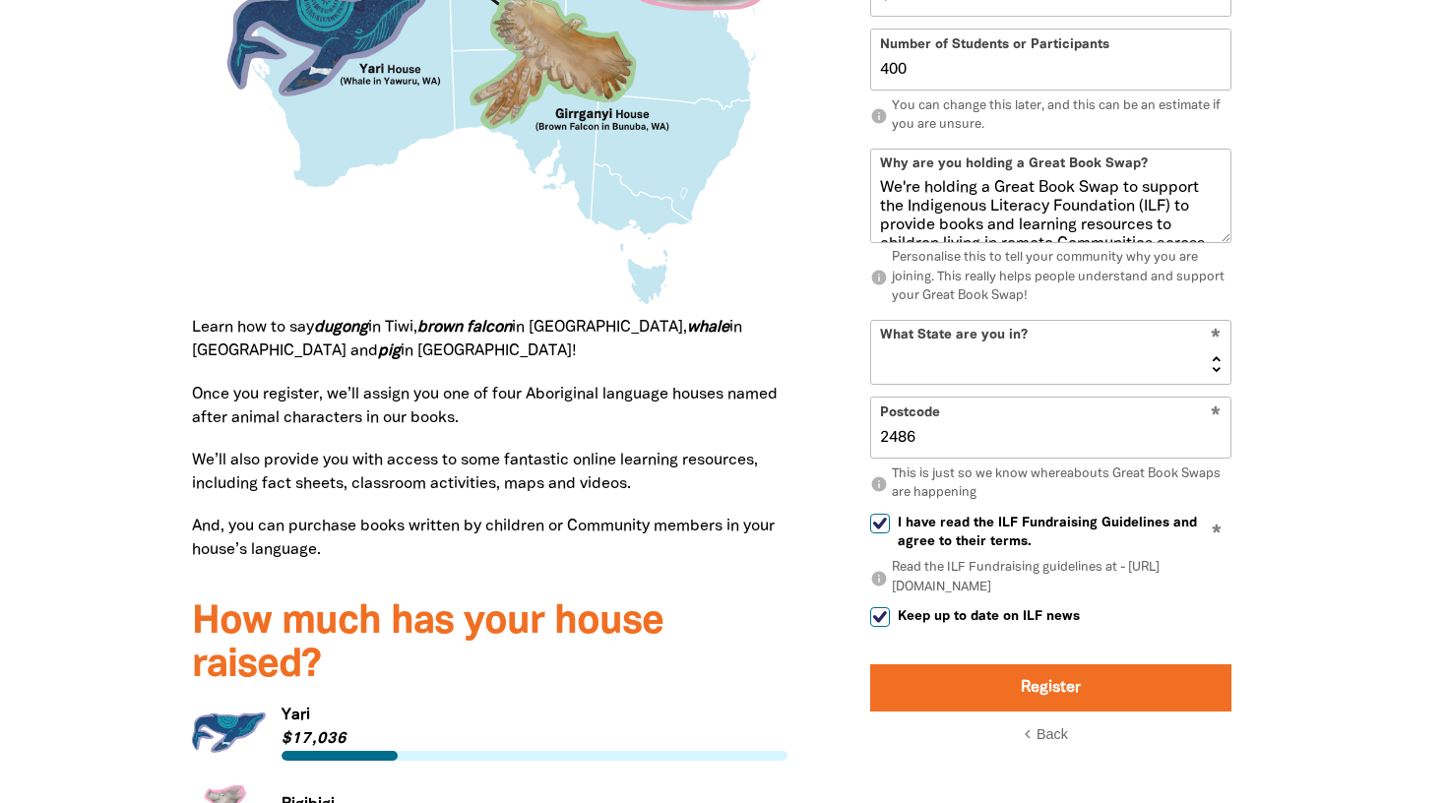
type input "[GEOGRAPHIC_DATA][DEMOGRAPHIC_DATA]'s 2025 Great Book Swap!"
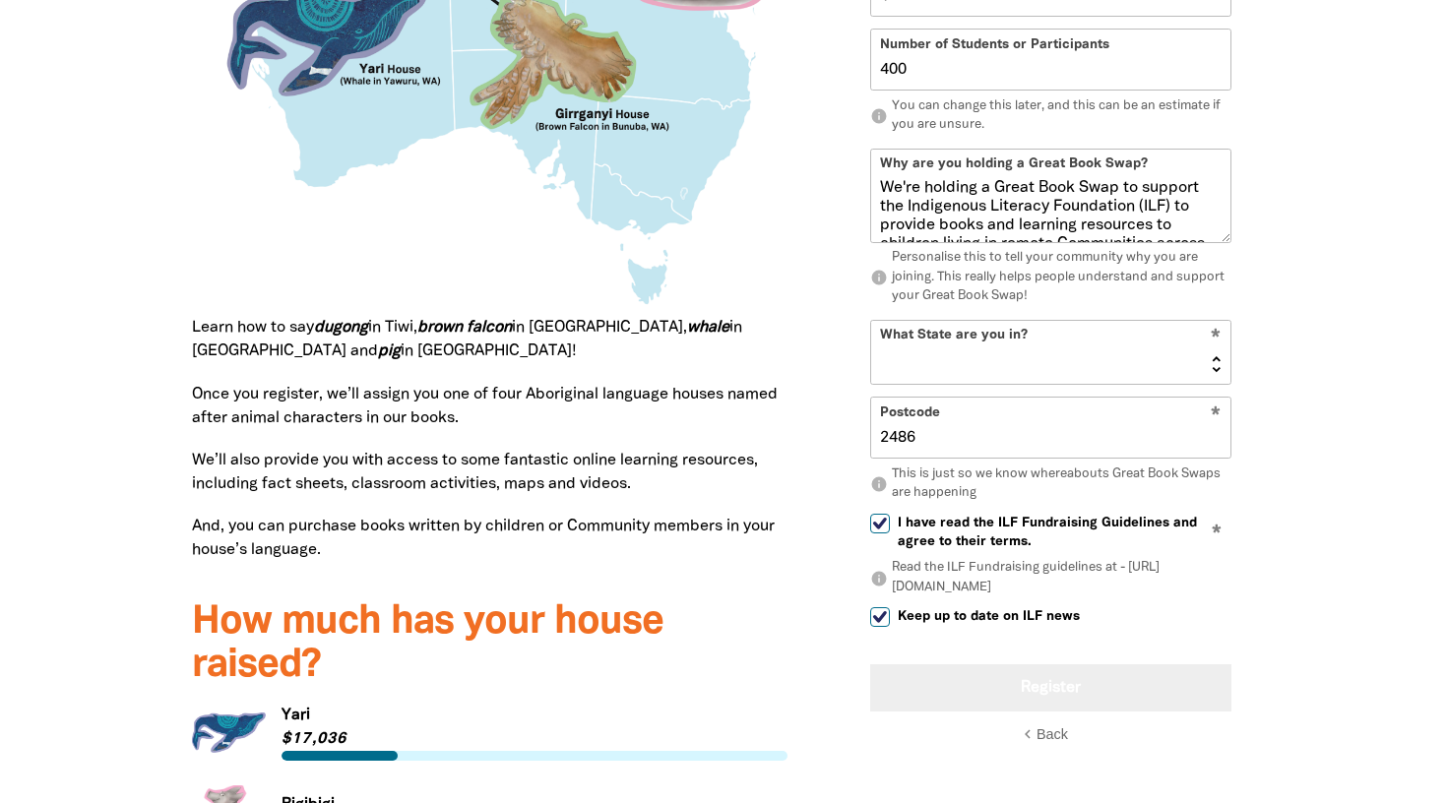
click at [1077, 683] on button "Register" at bounding box center [1050, 688] width 361 height 47
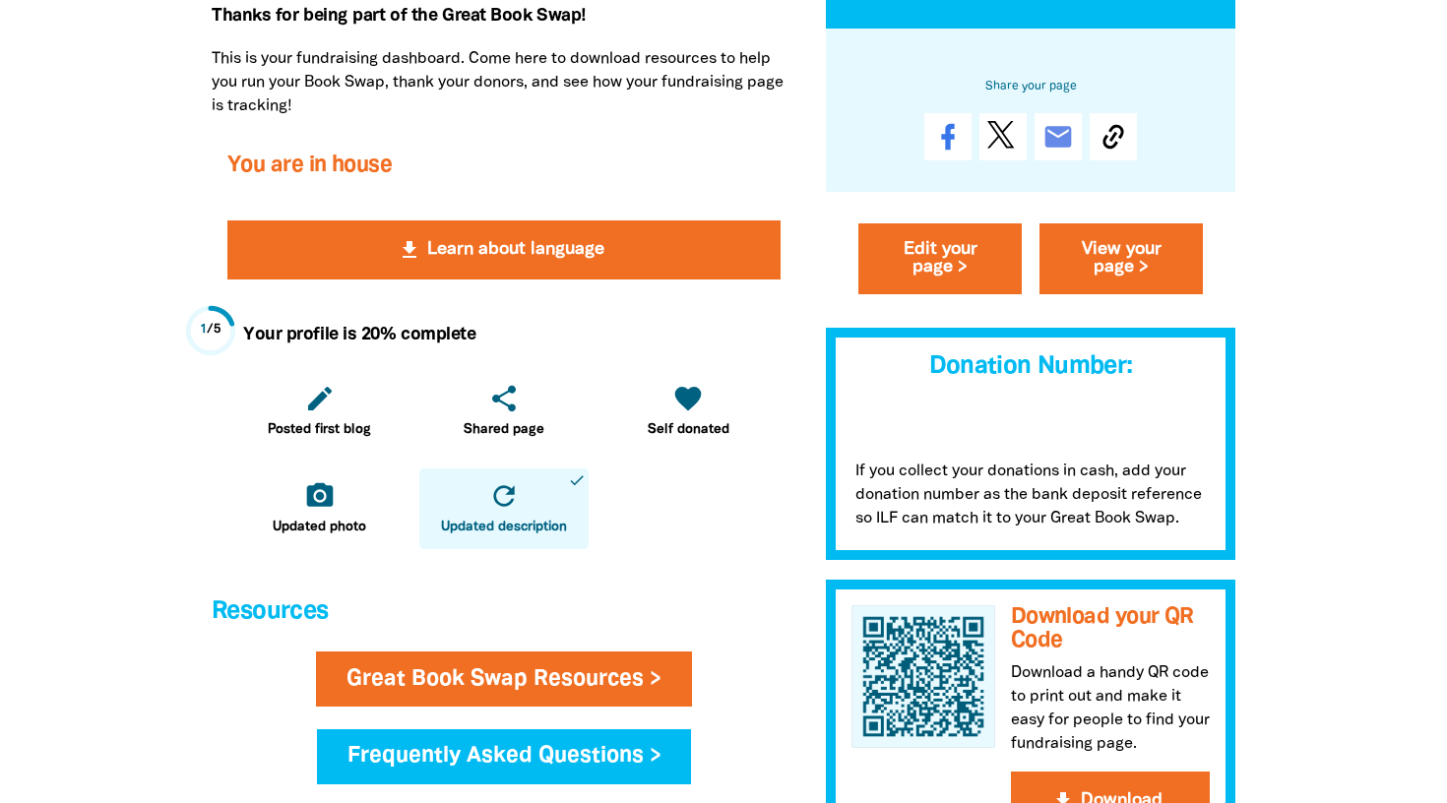
scroll to position [414, 0]
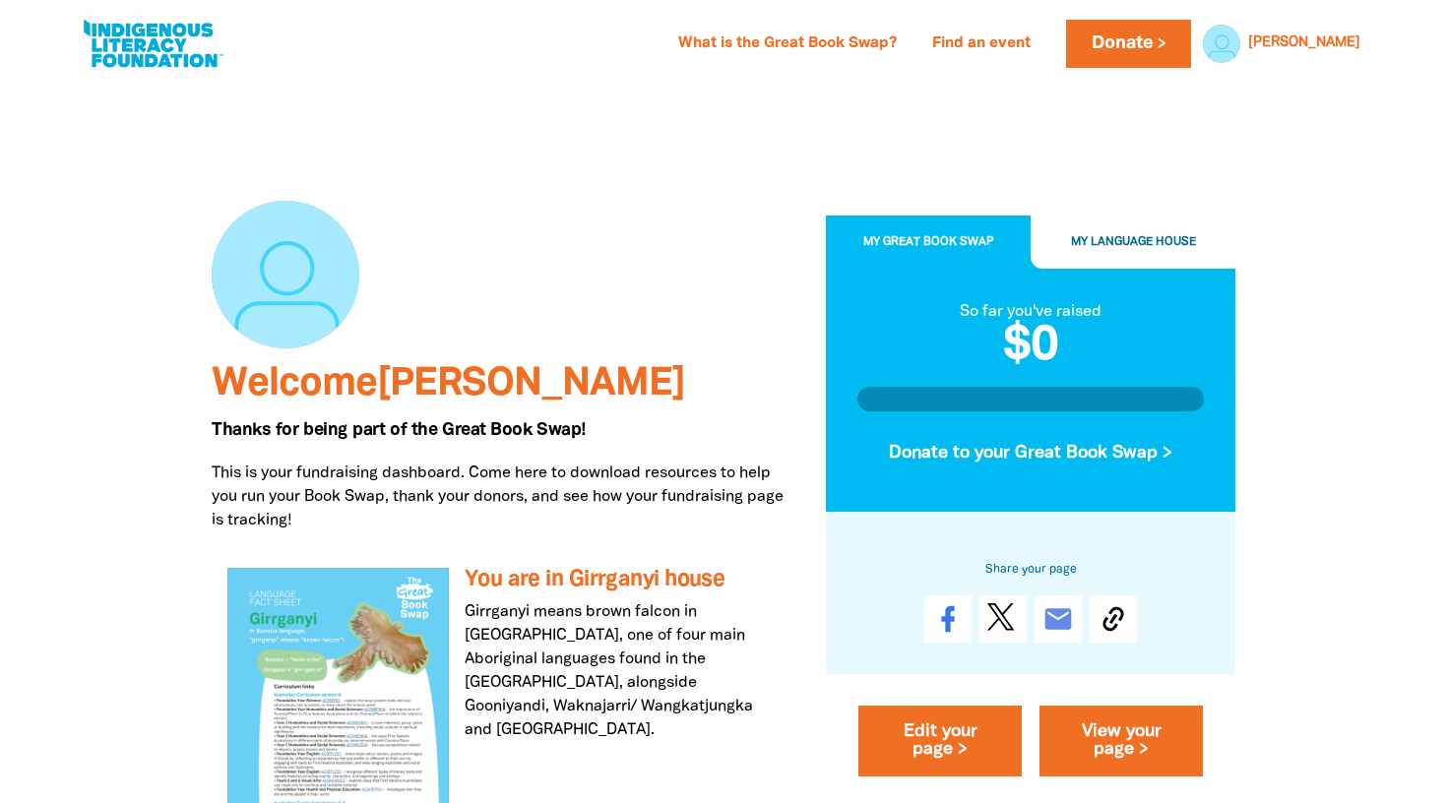
scroll to position [4, 0]
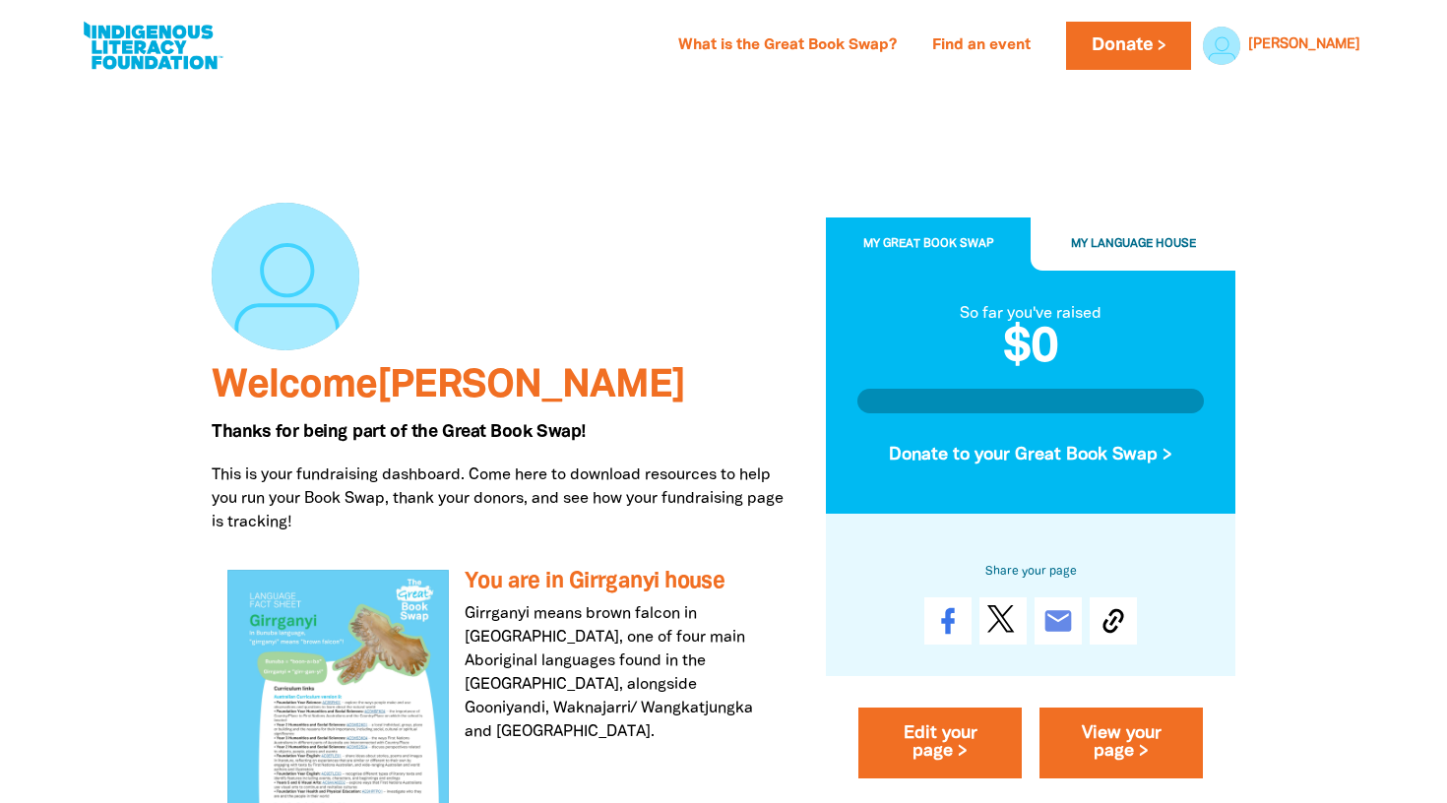
click at [1171, 254] on button "My Language House" at bounding box center [1133, 245] width 205 height 53
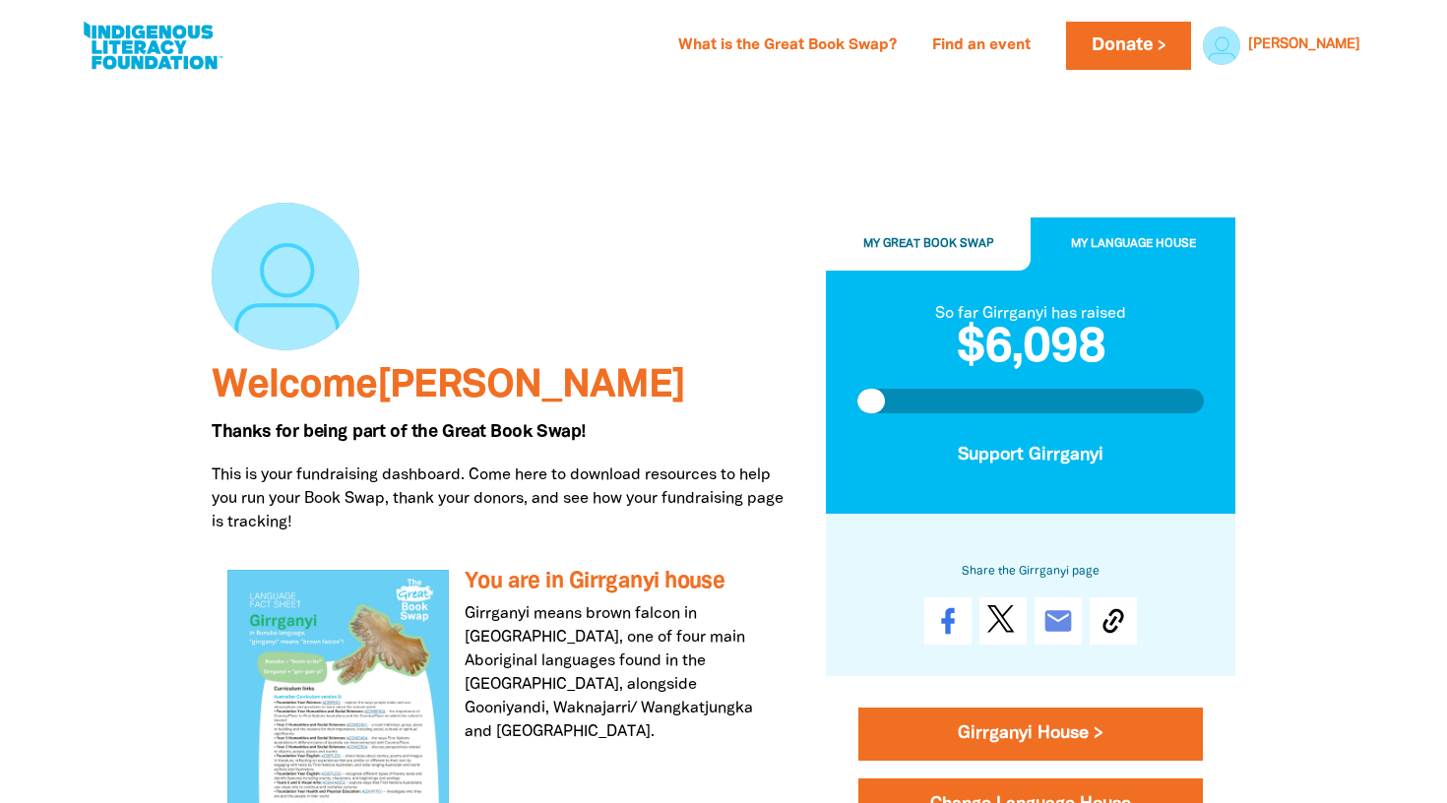
click at [941, 235] on button "My Great Book Swap" at bounding box center [928, 245] width 205 height 53
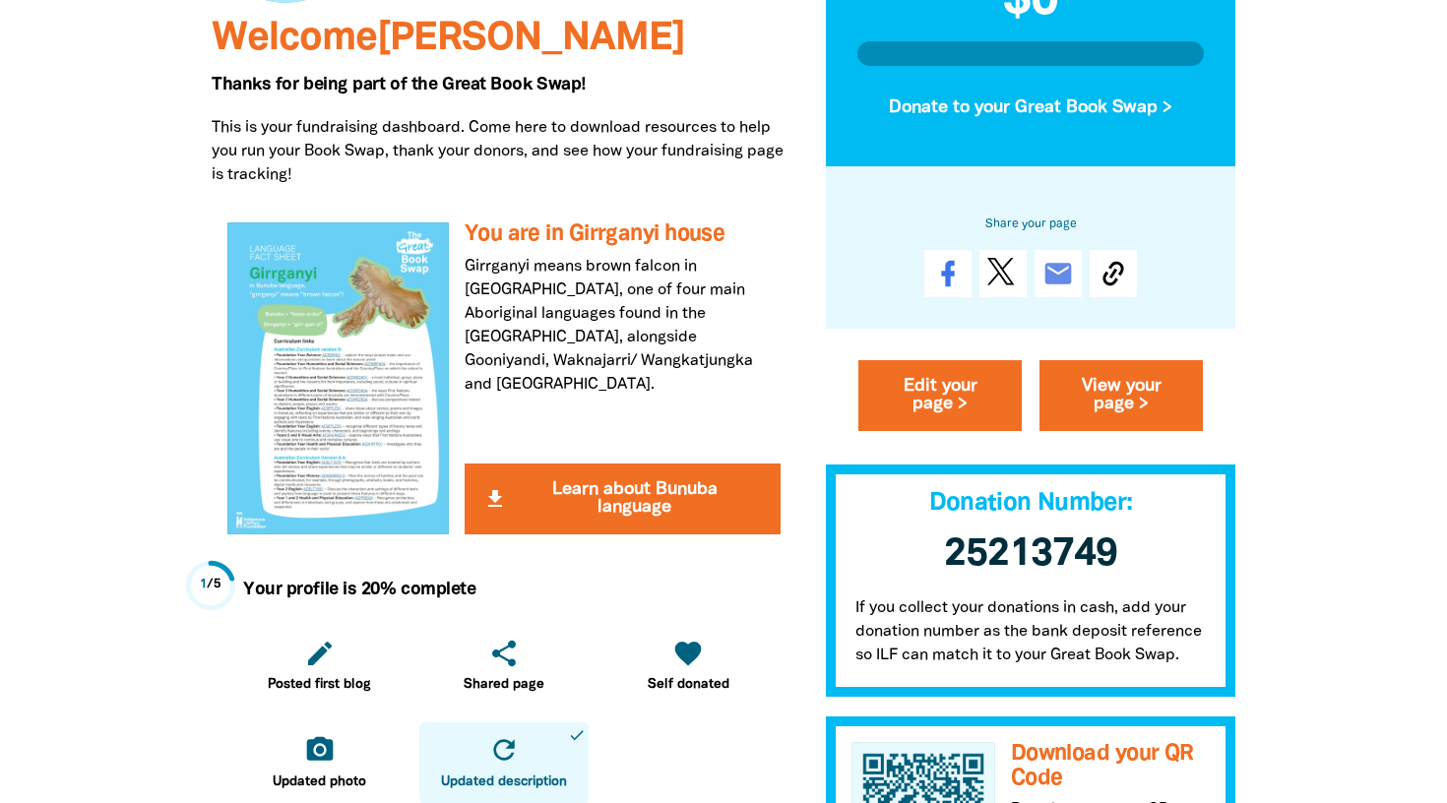
scroll to position [406, 0]
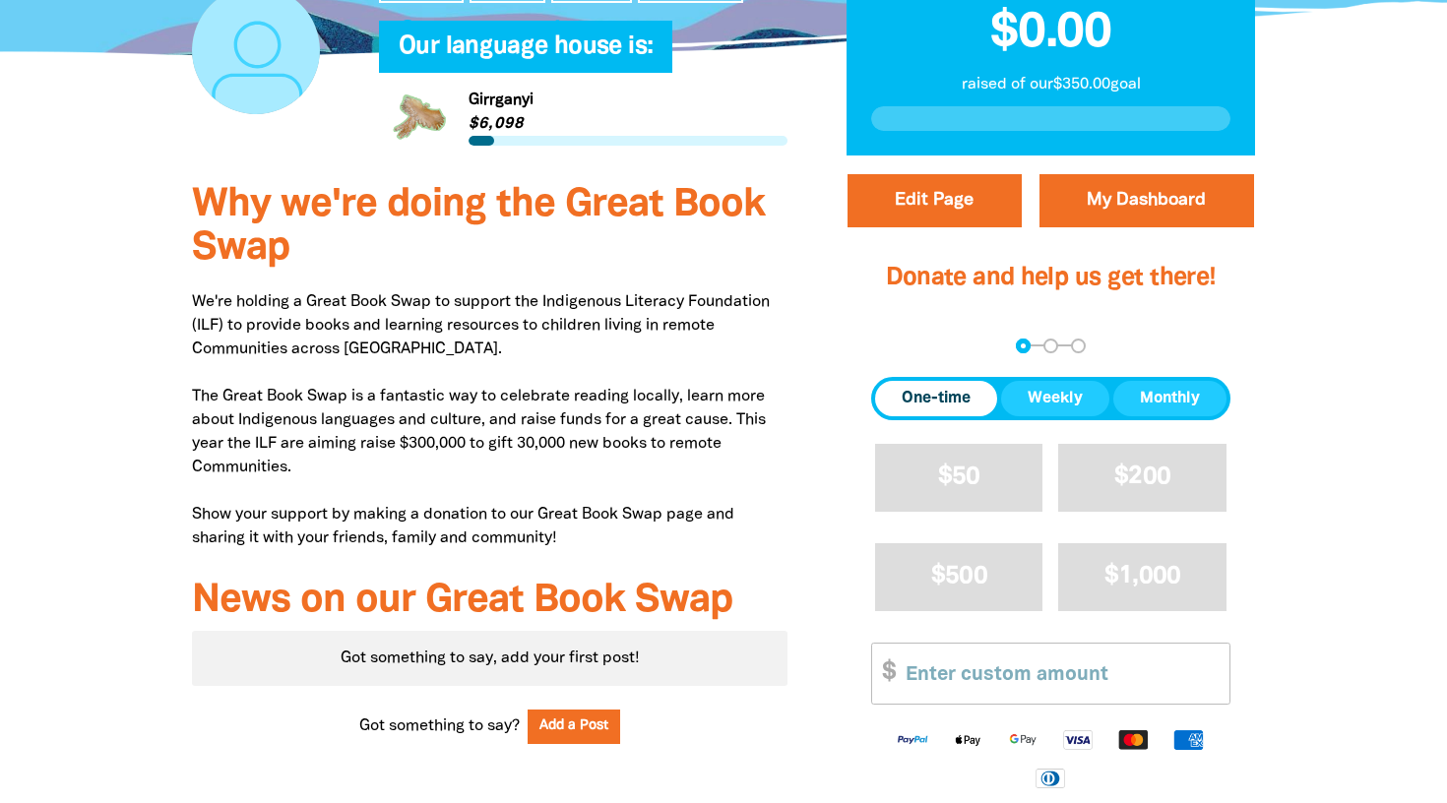
scroll to position [659, 0]
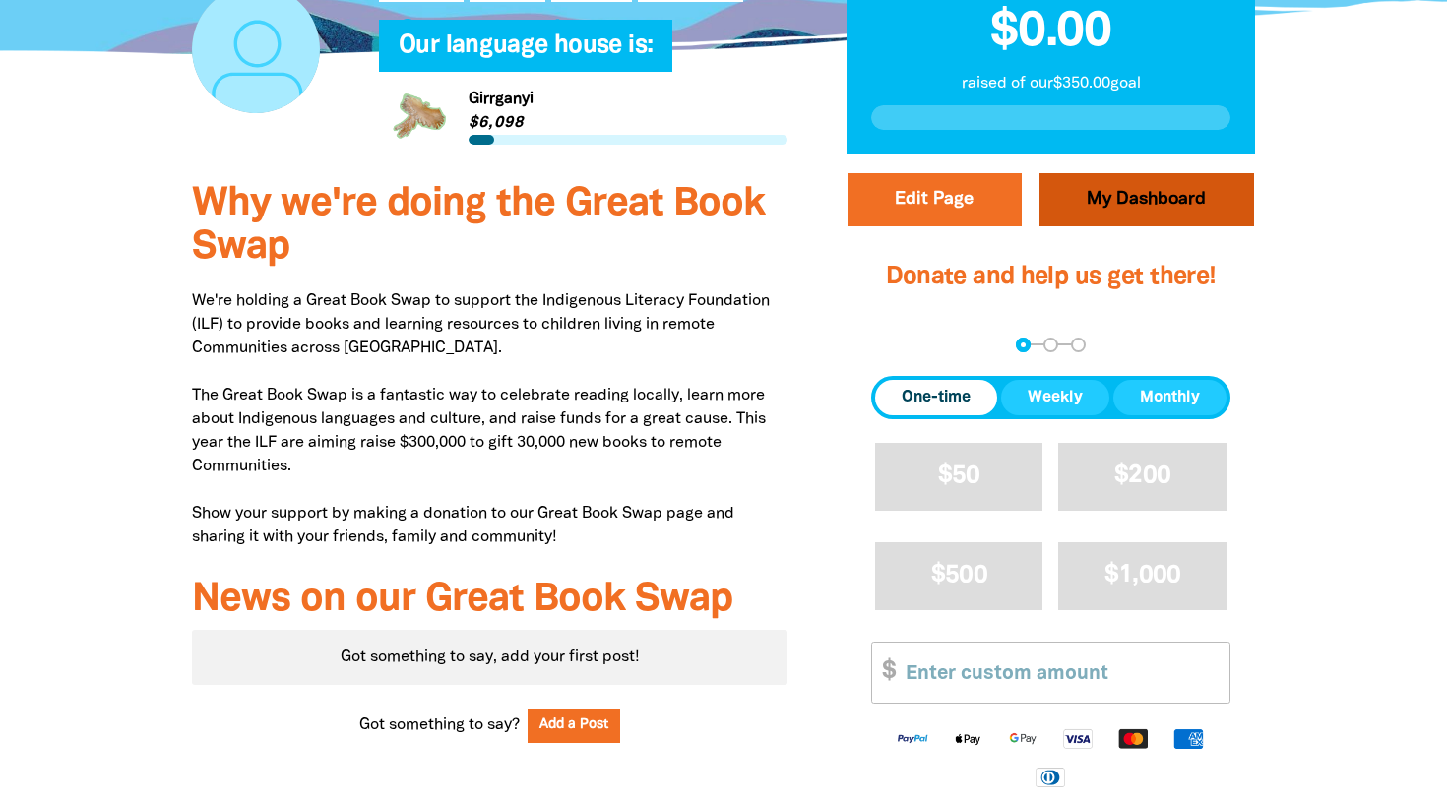
click at [1161, 215] on link "My Dashboard" at bounding box center [1147, 199] width 215 height 53
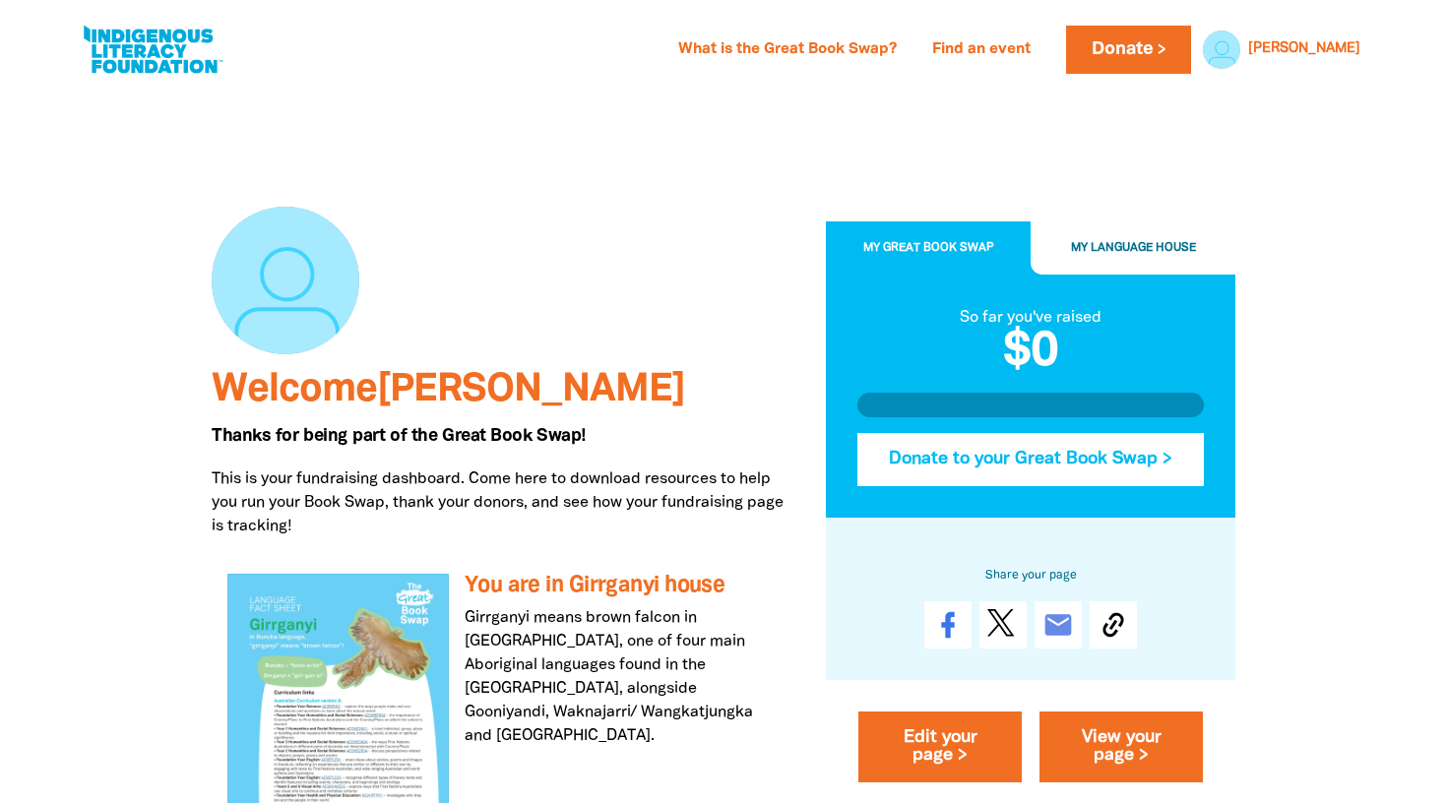
click at [1089, 465] on button "Donate to your Great Book Swap >" at bounding box center [1031, 459] width 347 height 53
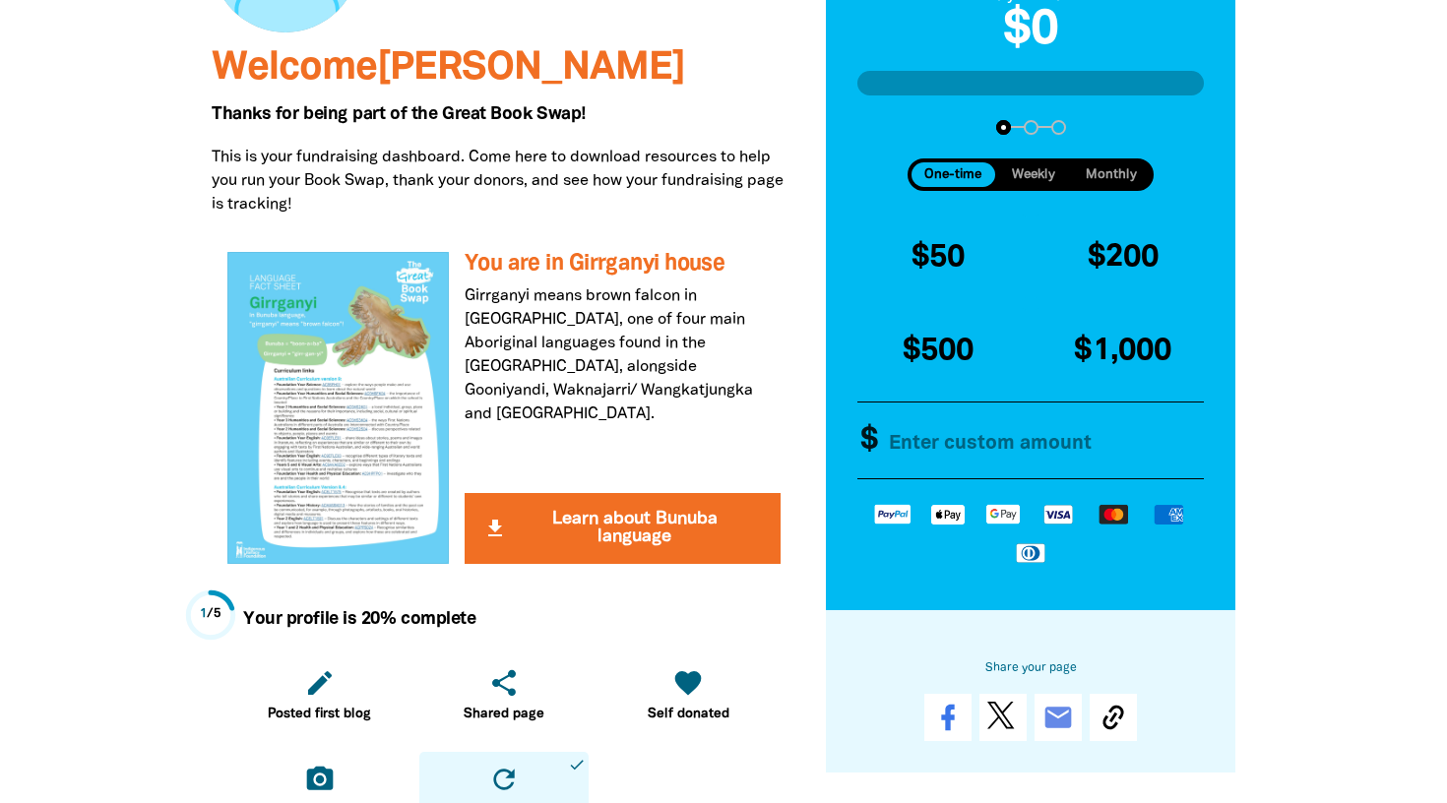
scroll to position [382, 0]
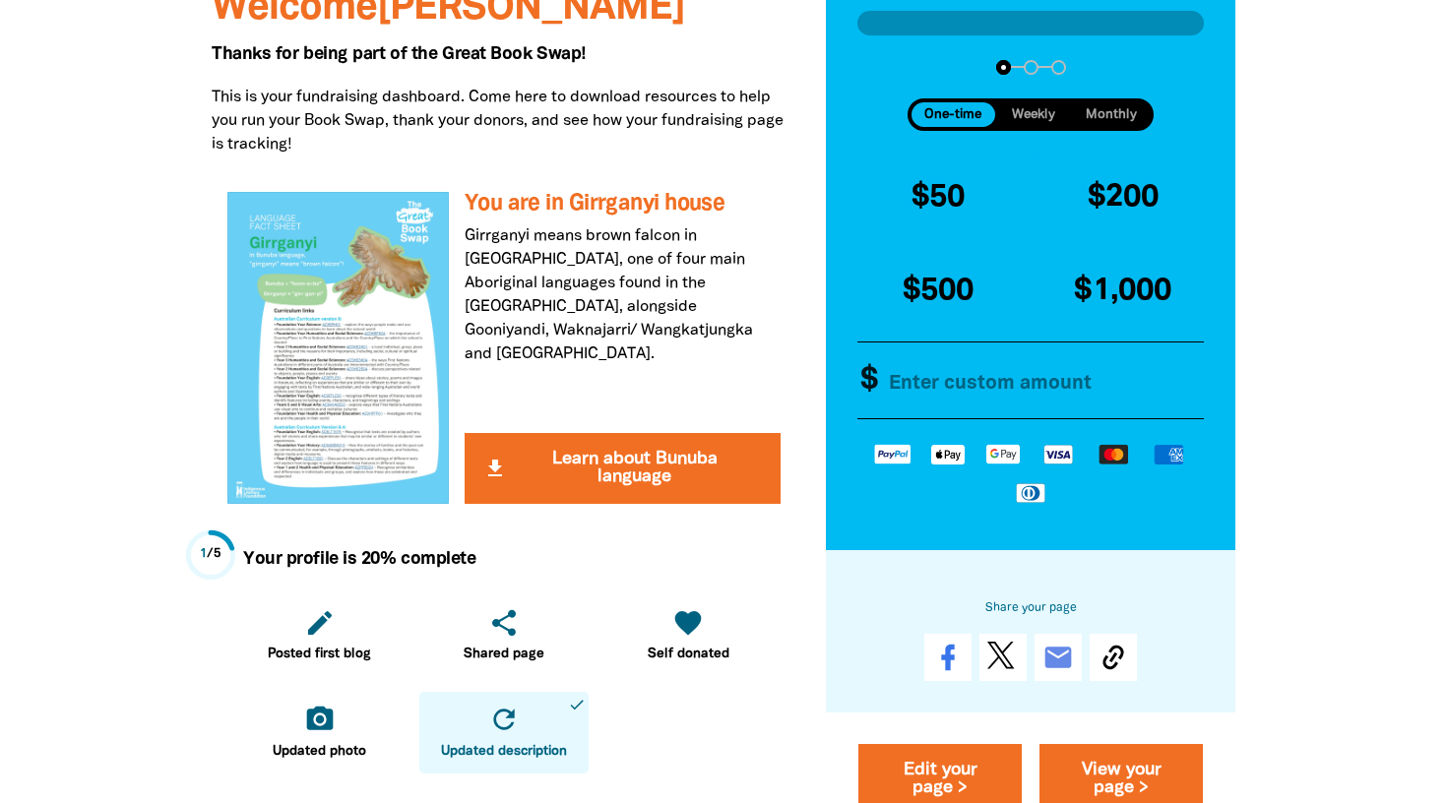
click at [1023, 394] on input "Other Amount" at bounding box center [1041, 382] width 339 height 76
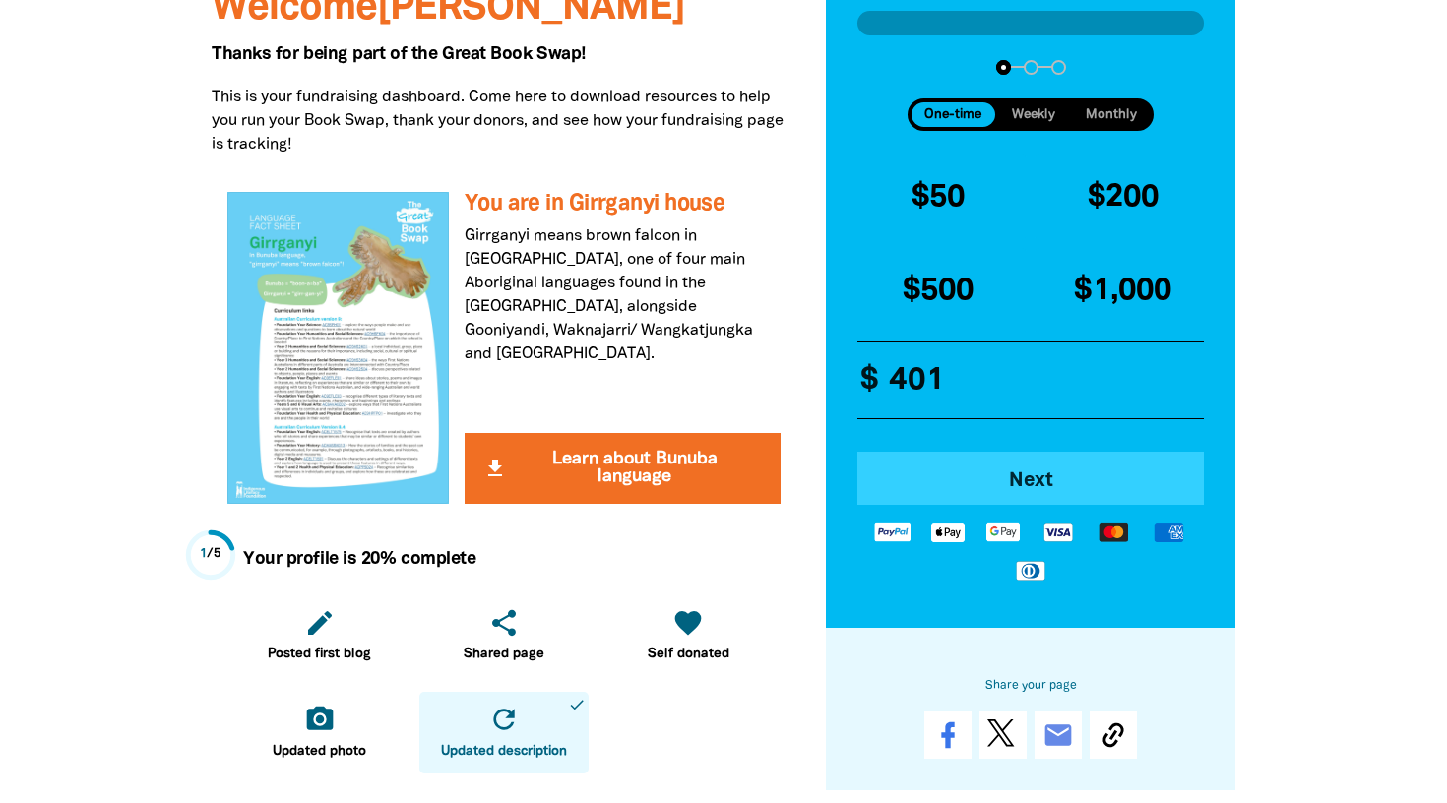
type input "401"
click at [1033, 481] on span "Next" at bounding box center [1031, 482] width 292 height 20
select select "AU"
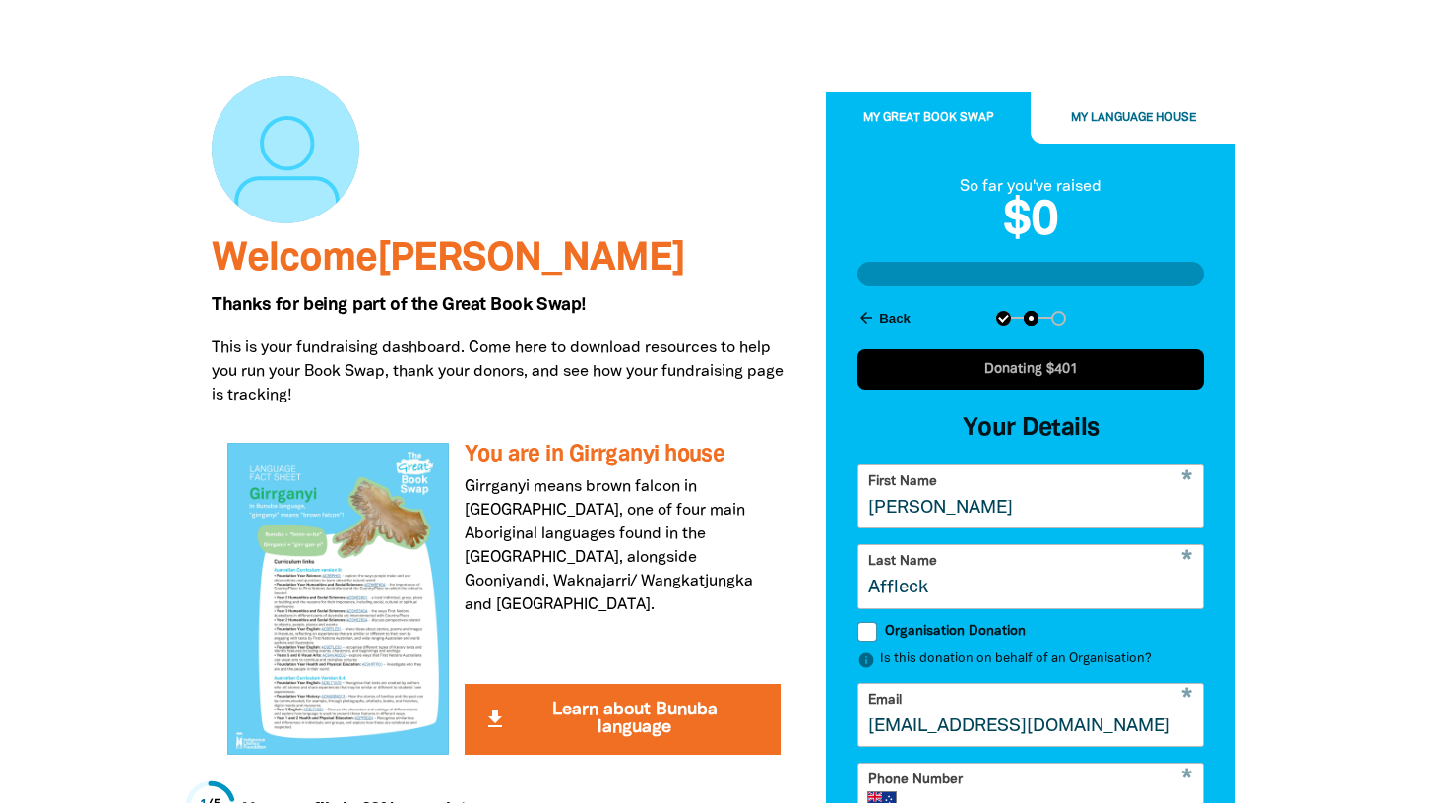
scroll to position [128, 0]
